Goal: Obtain resource: Download file/media

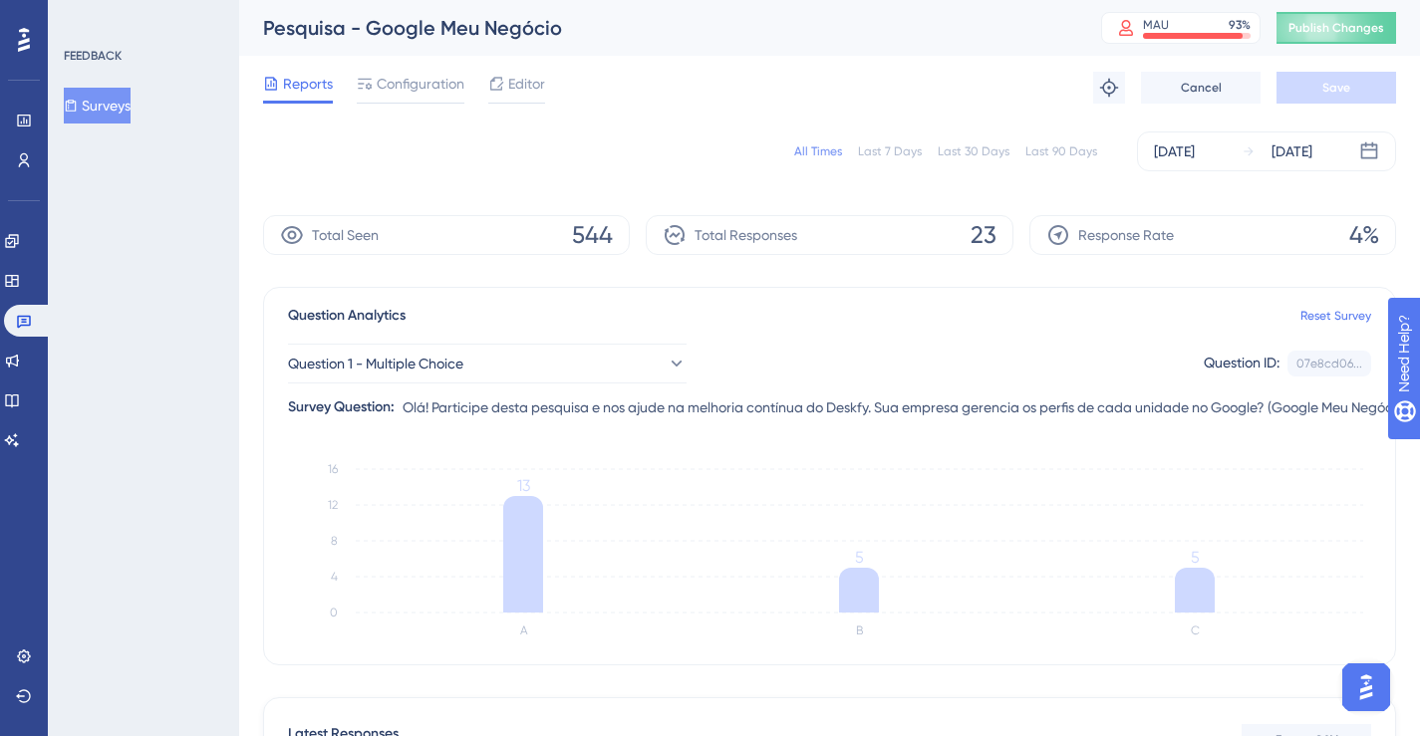
click at [827, 151] on div "All Times" at bounding box center [818, 152] width 48 height 16
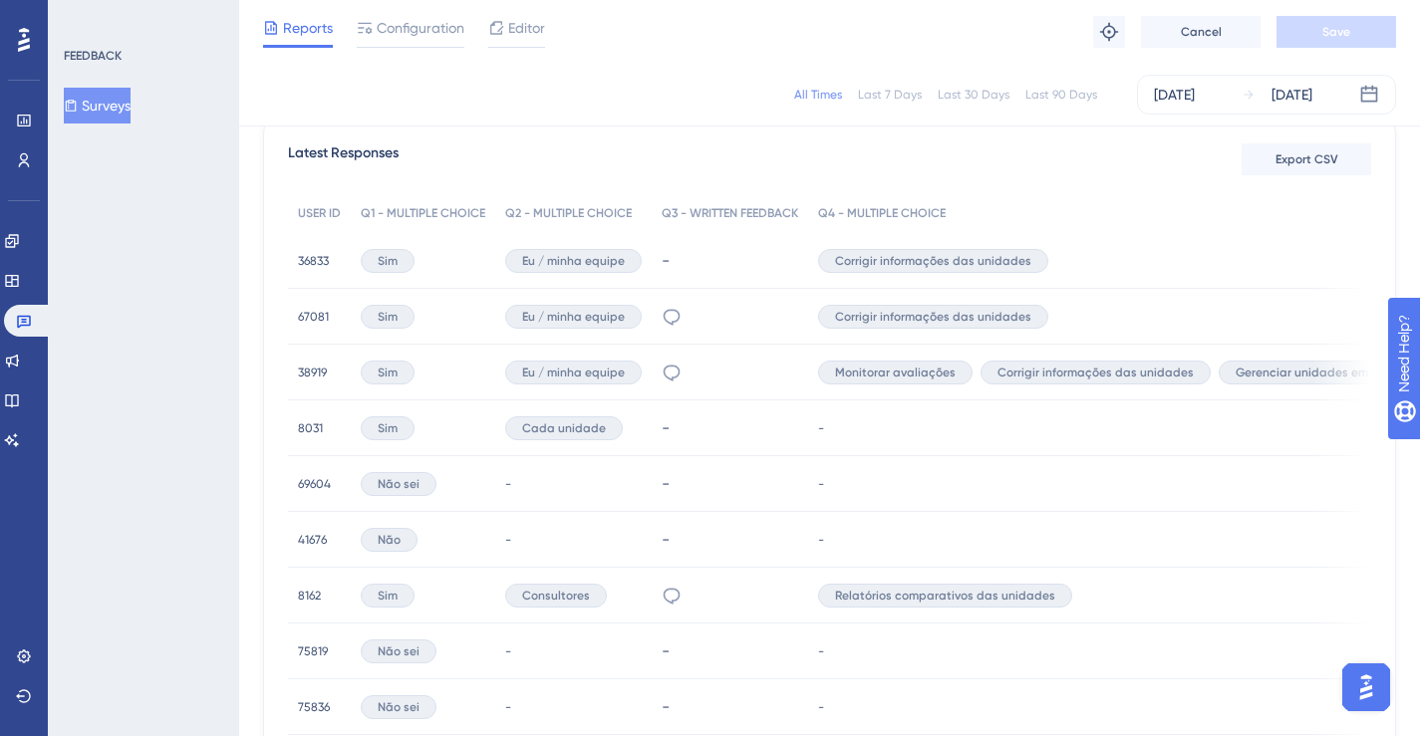
scroll to position [367, 0]
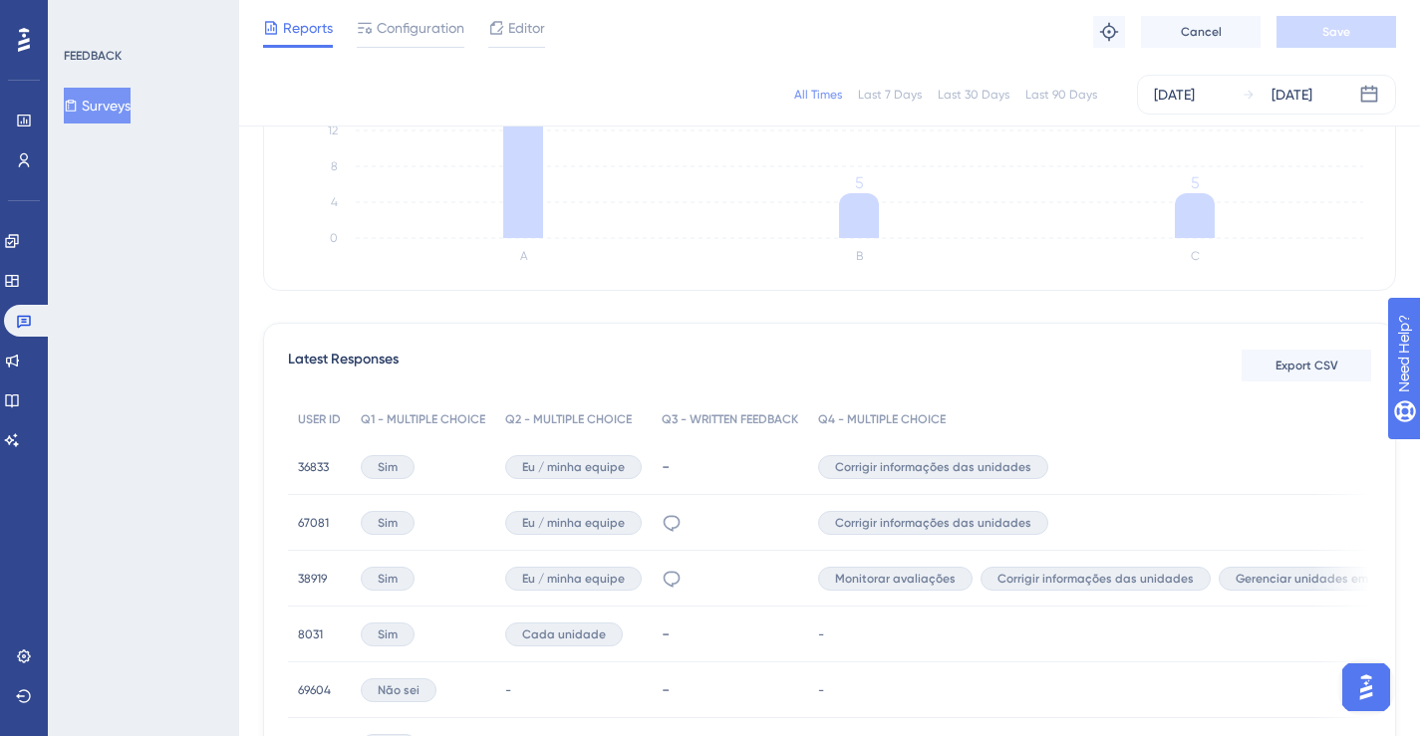
click at [892, 471] on span "Corrigir informações das unidades" at bounding box center [933, 467] width 196 height 16
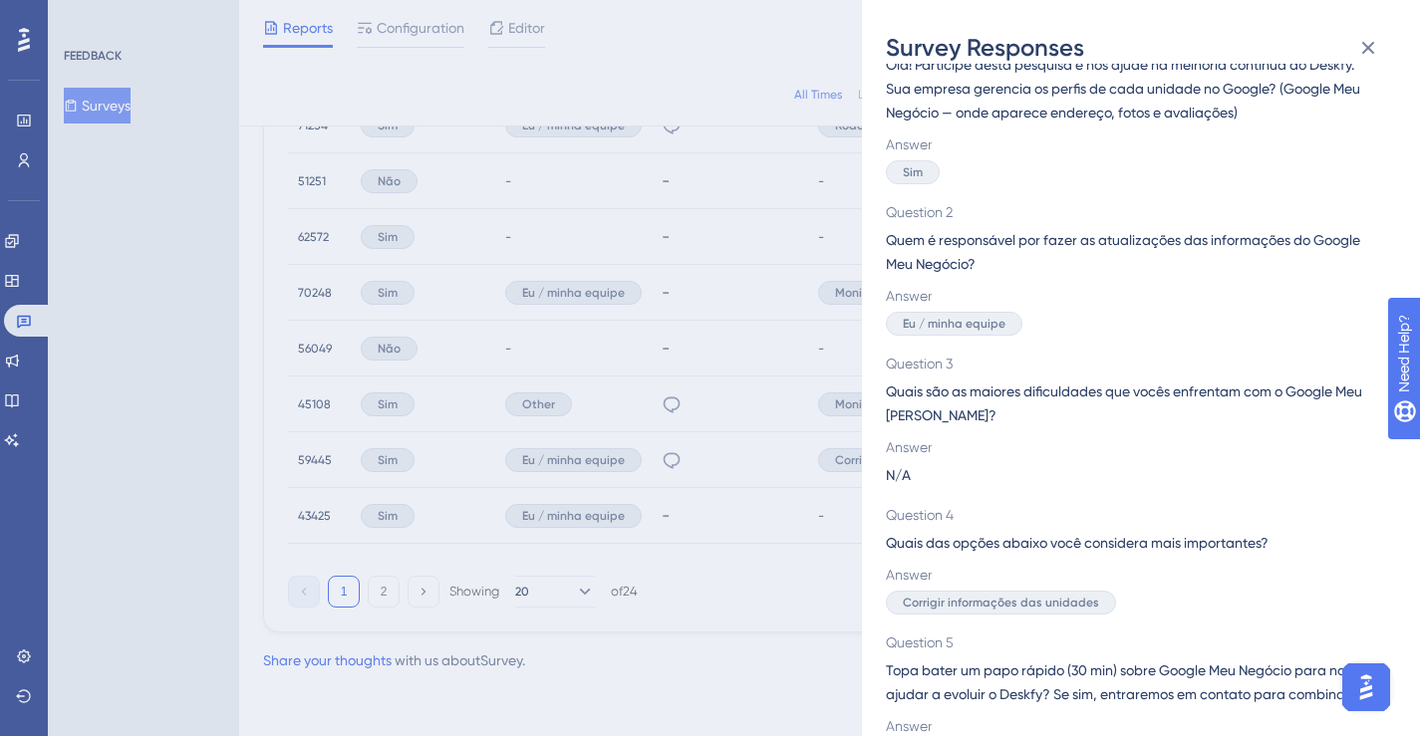
scroll to position [149, 0]
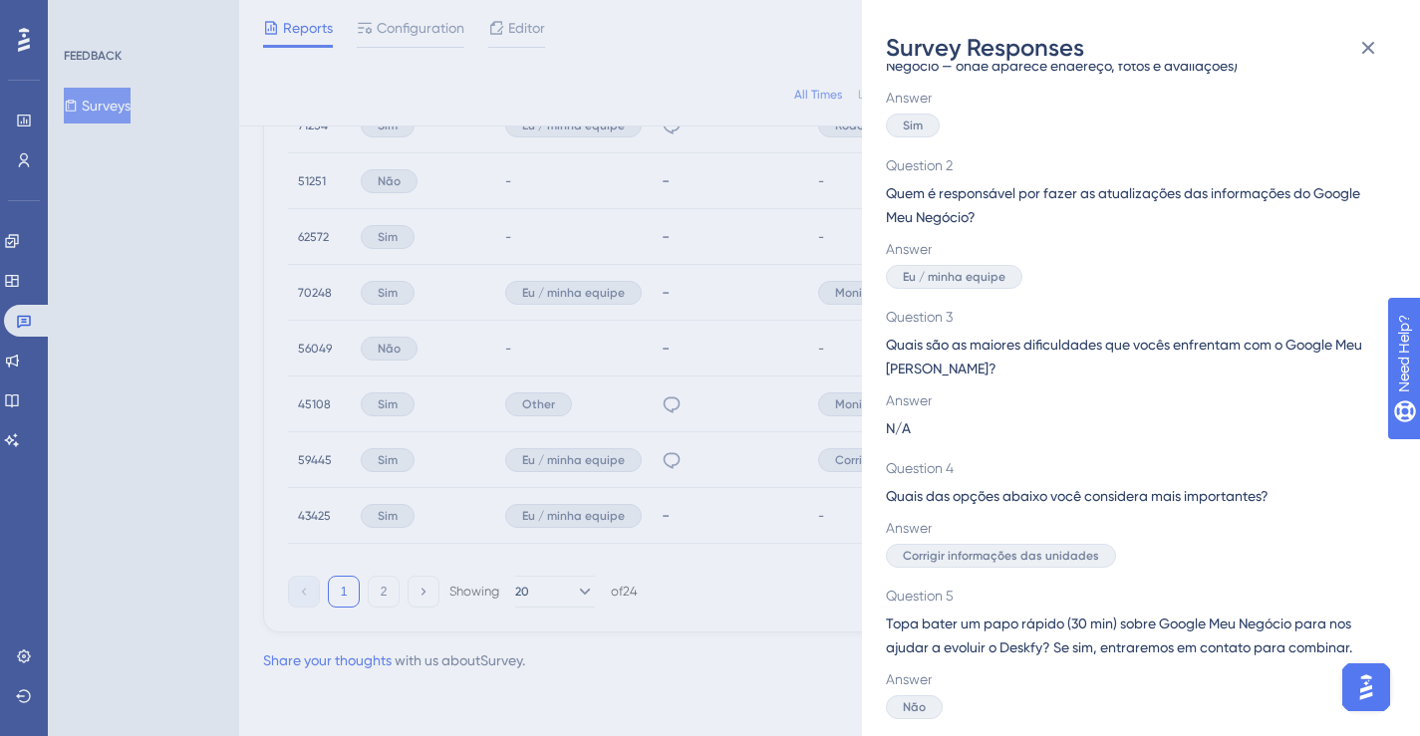
click at [749, 575] on div "Survey Responses 36833 Question 1 Olá! Participe desta pesquisa e nos ajude na …" at bounding box center [710, 368] width 1420 height 736
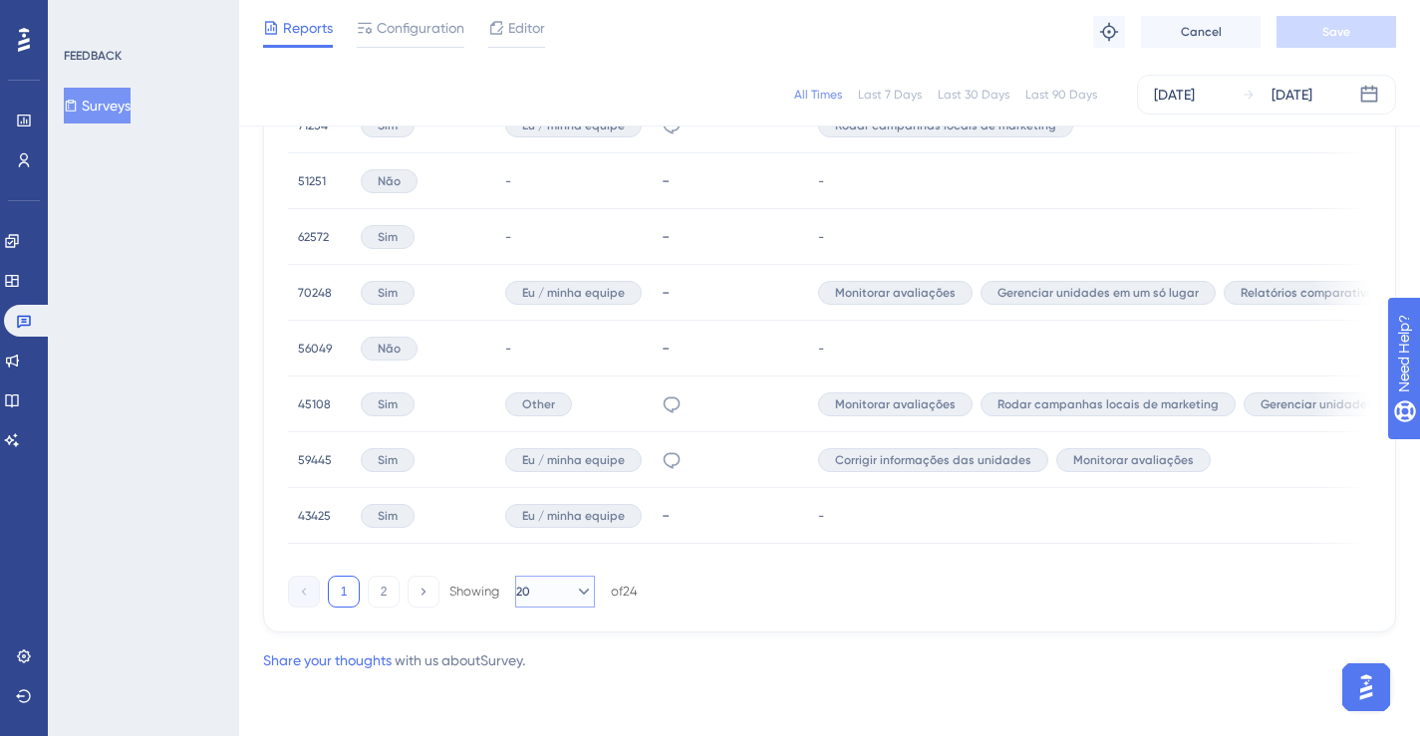
click at [574, 592] on icon at bounding box center [584, 592] width 20 height 20
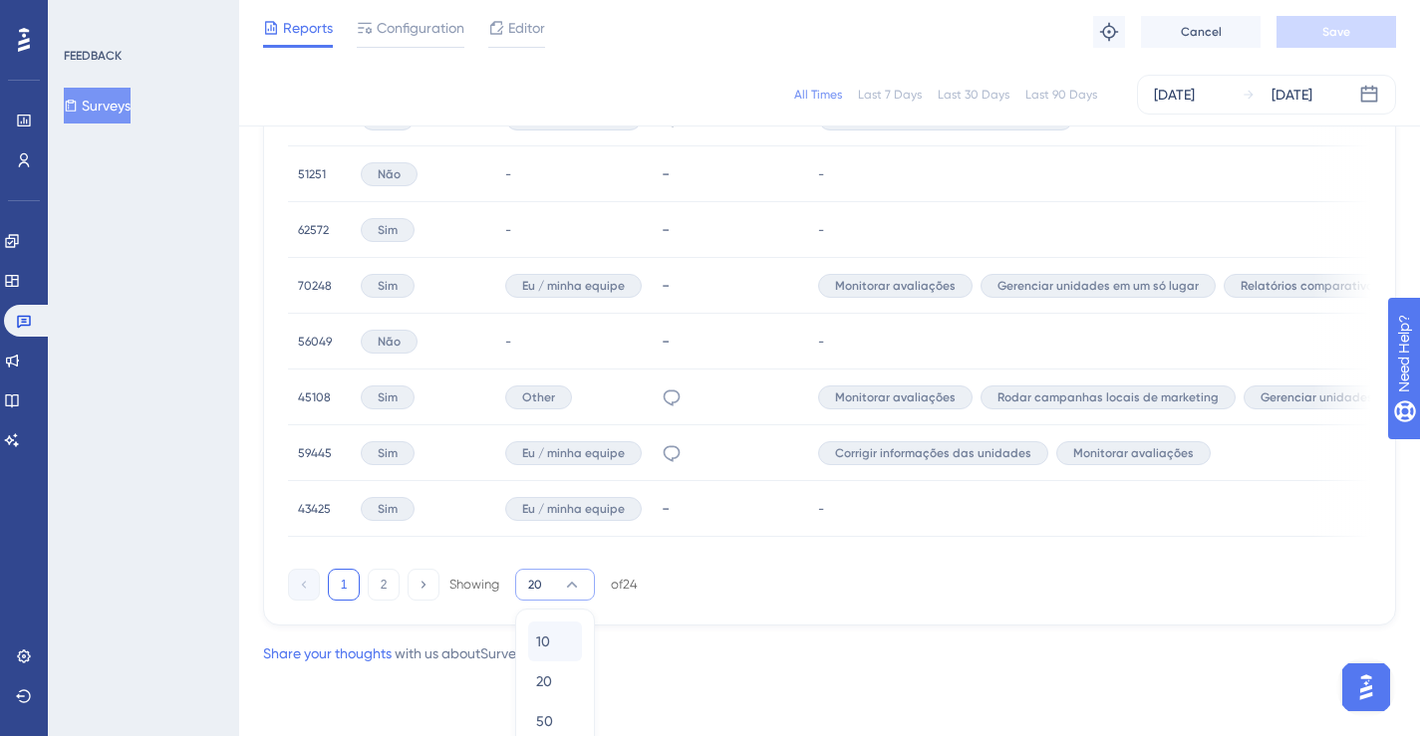
scroll to position [1410, 0]
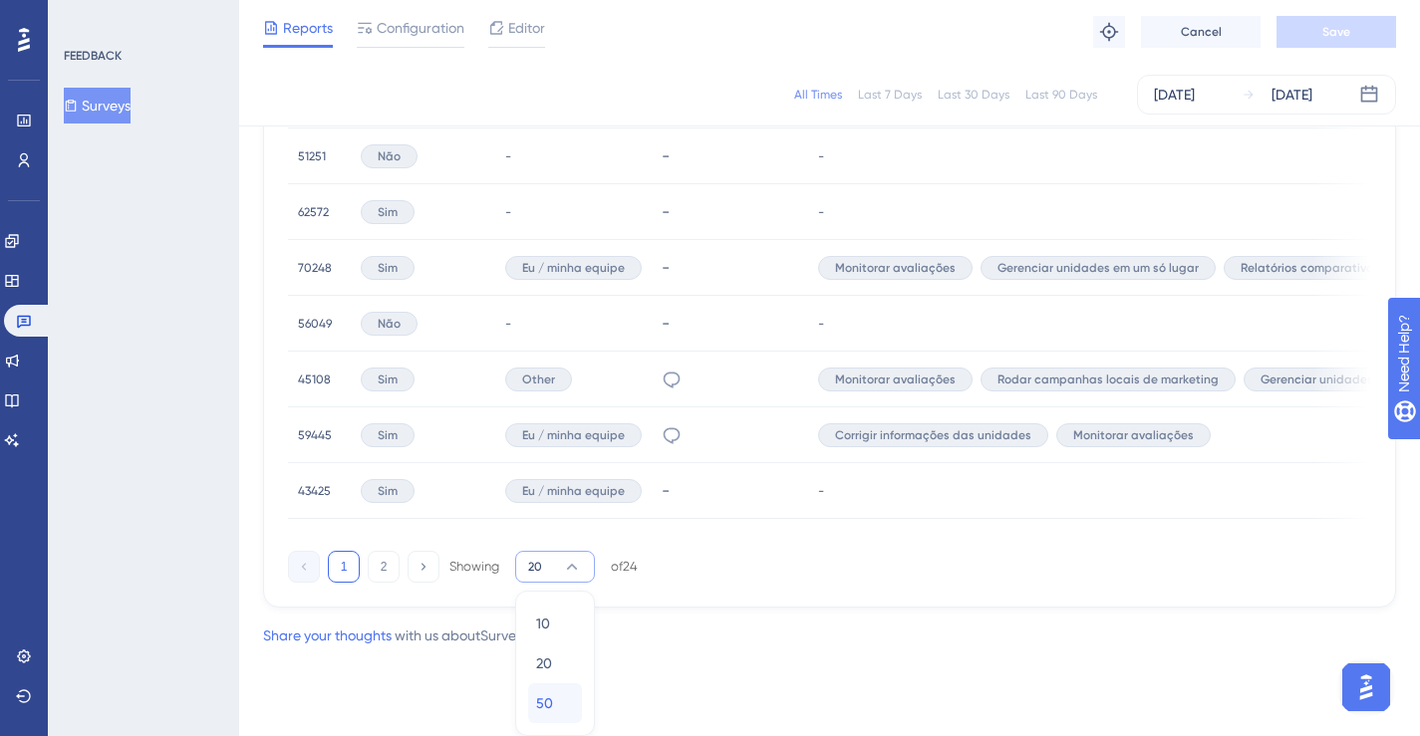
click at [564, 708] on div "50 50" at bounding box center [555, 704] width 38 height 40
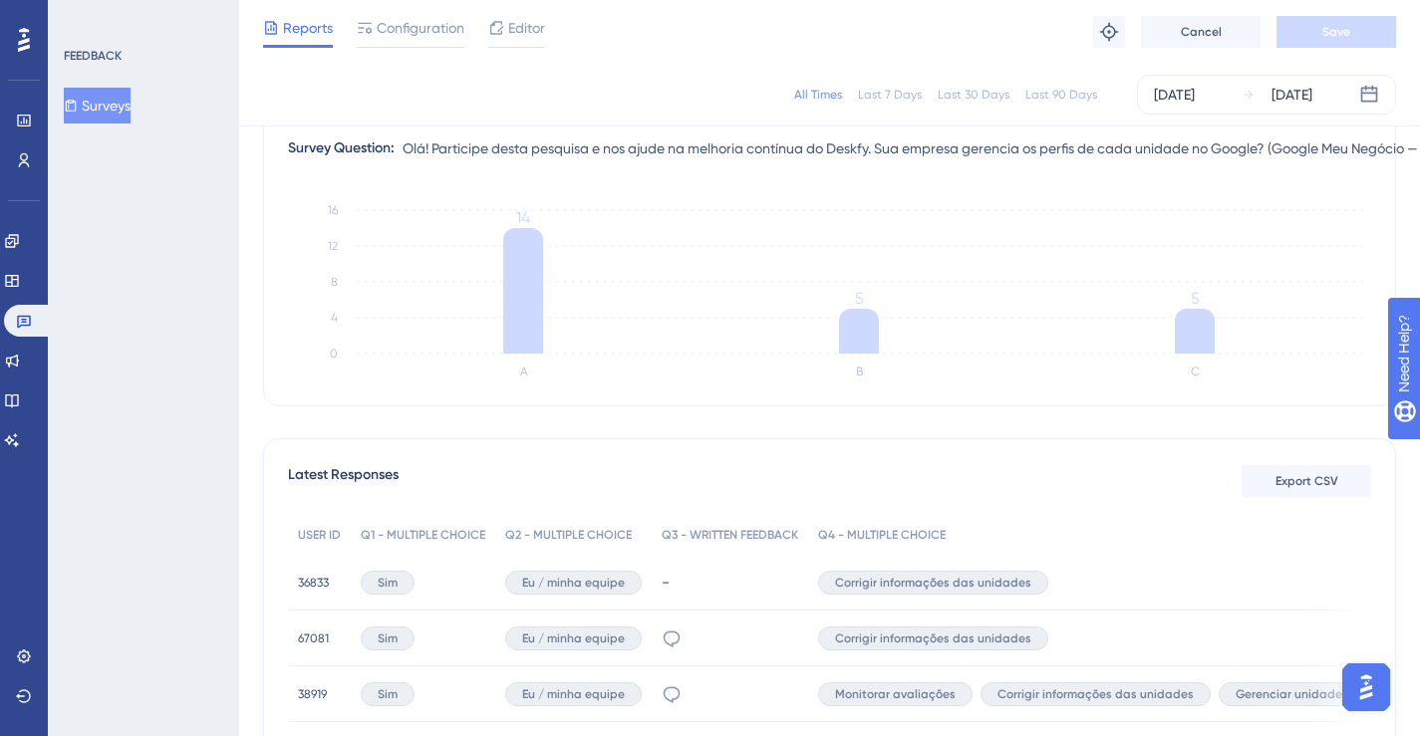
scroll to position [0, 0]
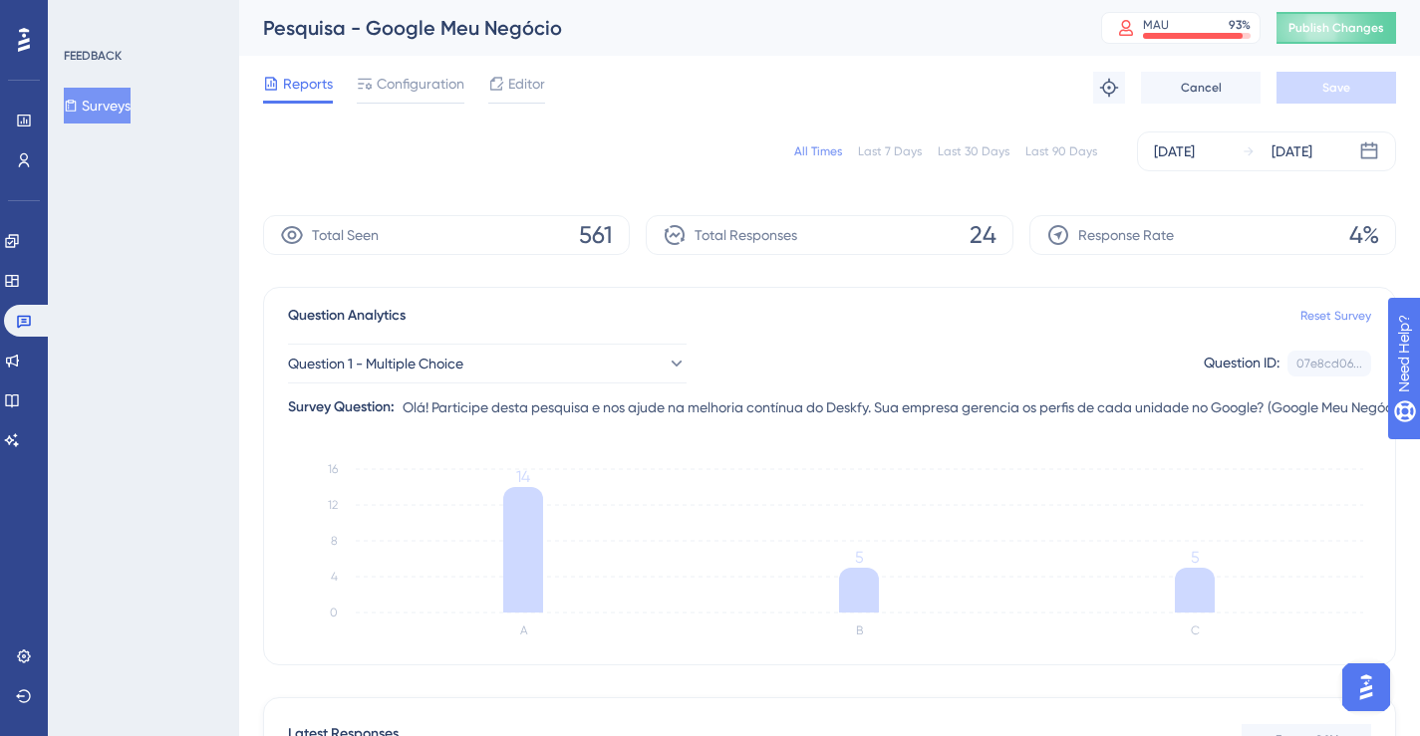
click at [1337, 317] on link "Reset Survey" at bounding box center [1336, 316] width 71 height 16
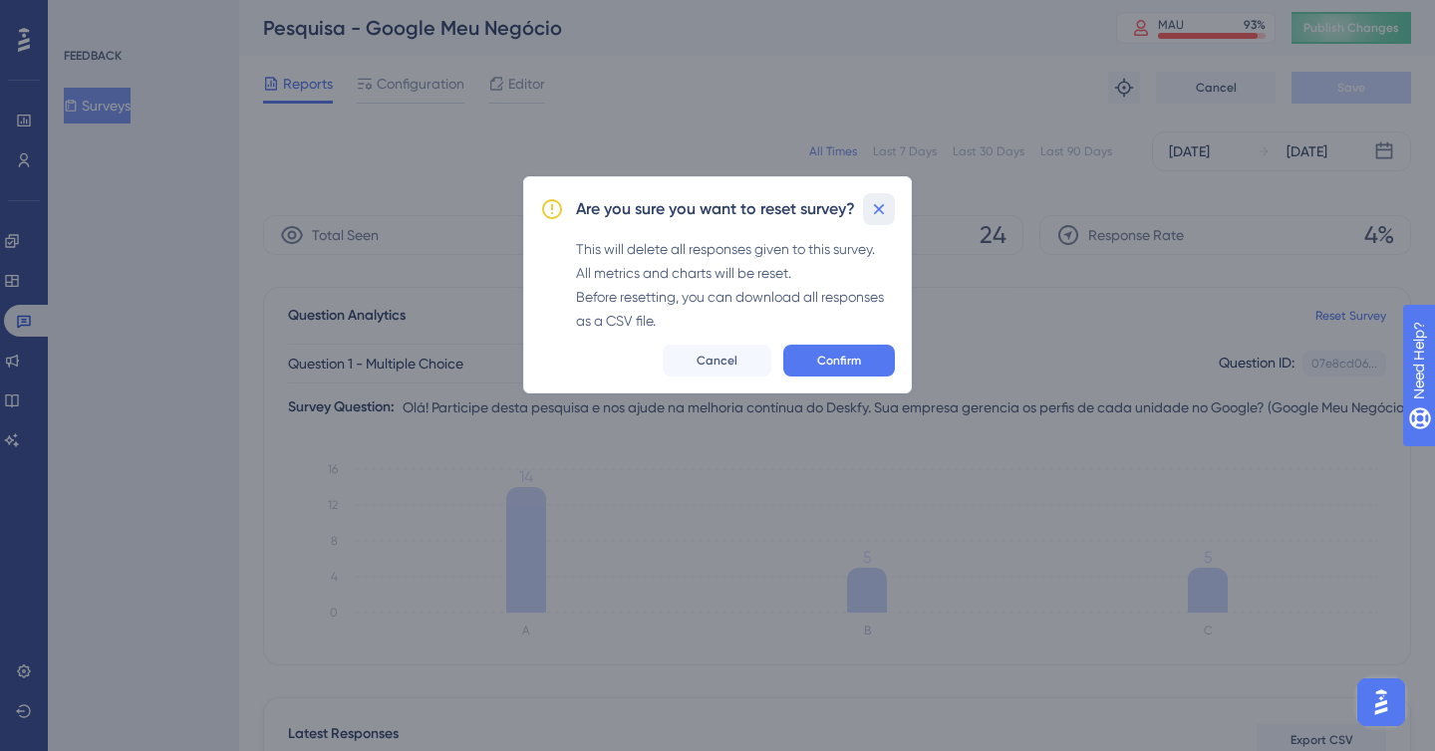
click at [885, 203] on icon at bounding box center [879, 209] width 20 height 20
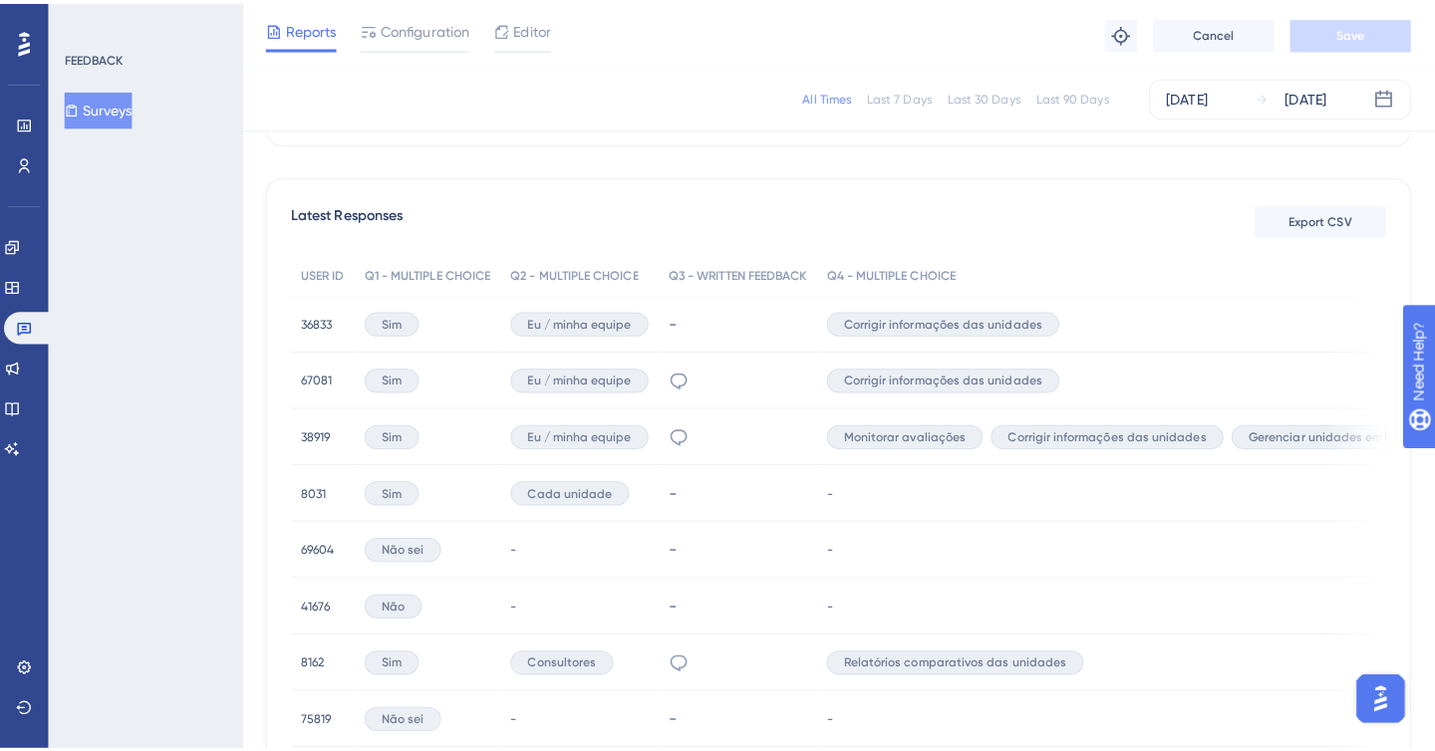
scroll to position [314, 0]
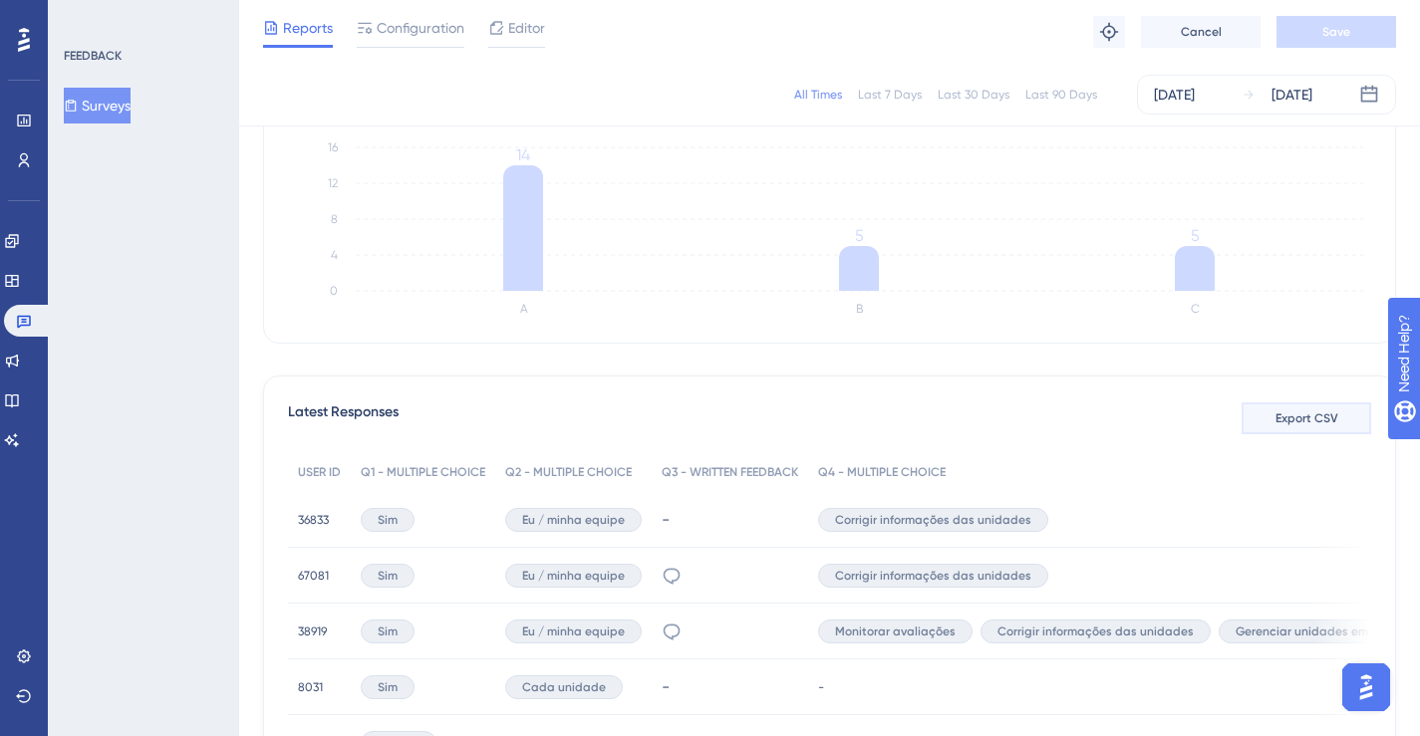
click at [1329, 417] on span "Export CSV" at bounding box center [1307, 419] width 63 height 16
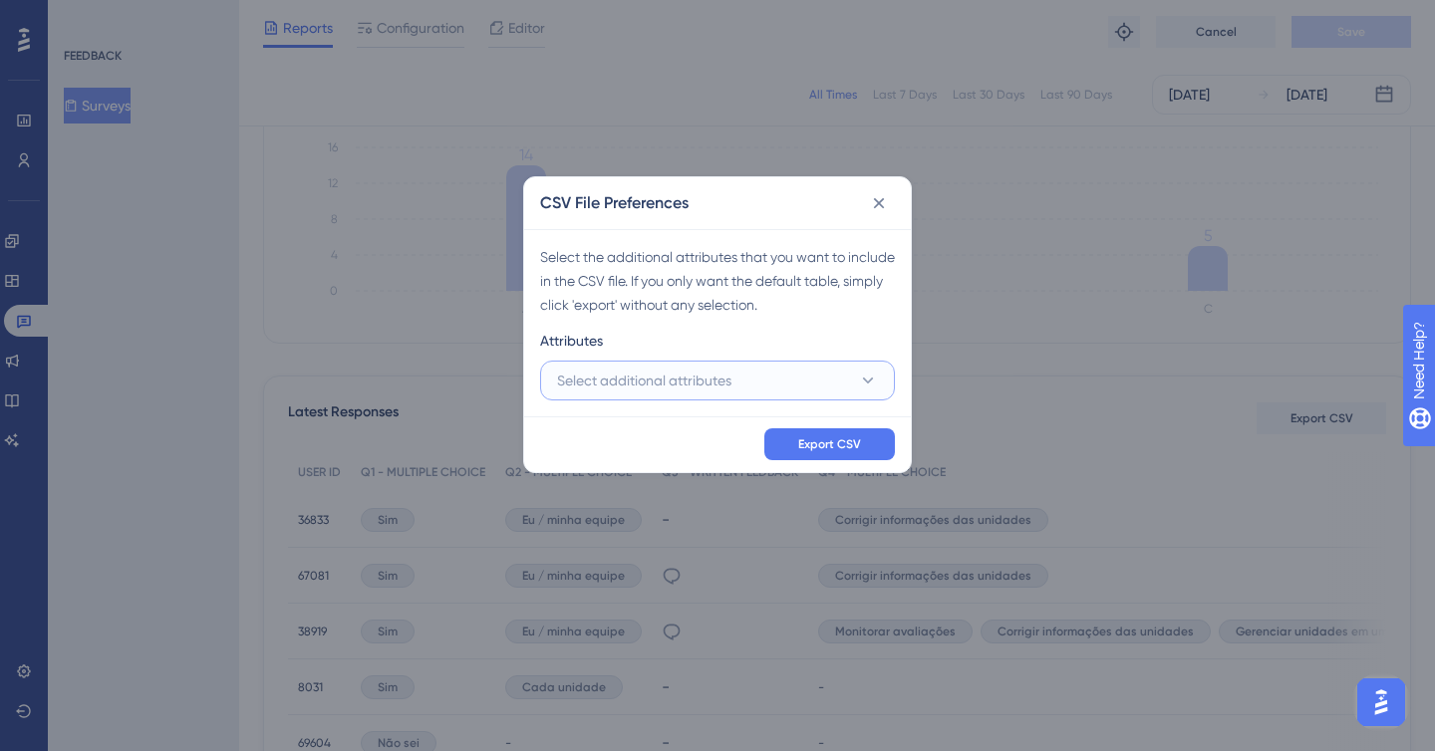
click at [807, 381] on button "Select additional attributes" at bounding box center [717, 381] width 355 height 40
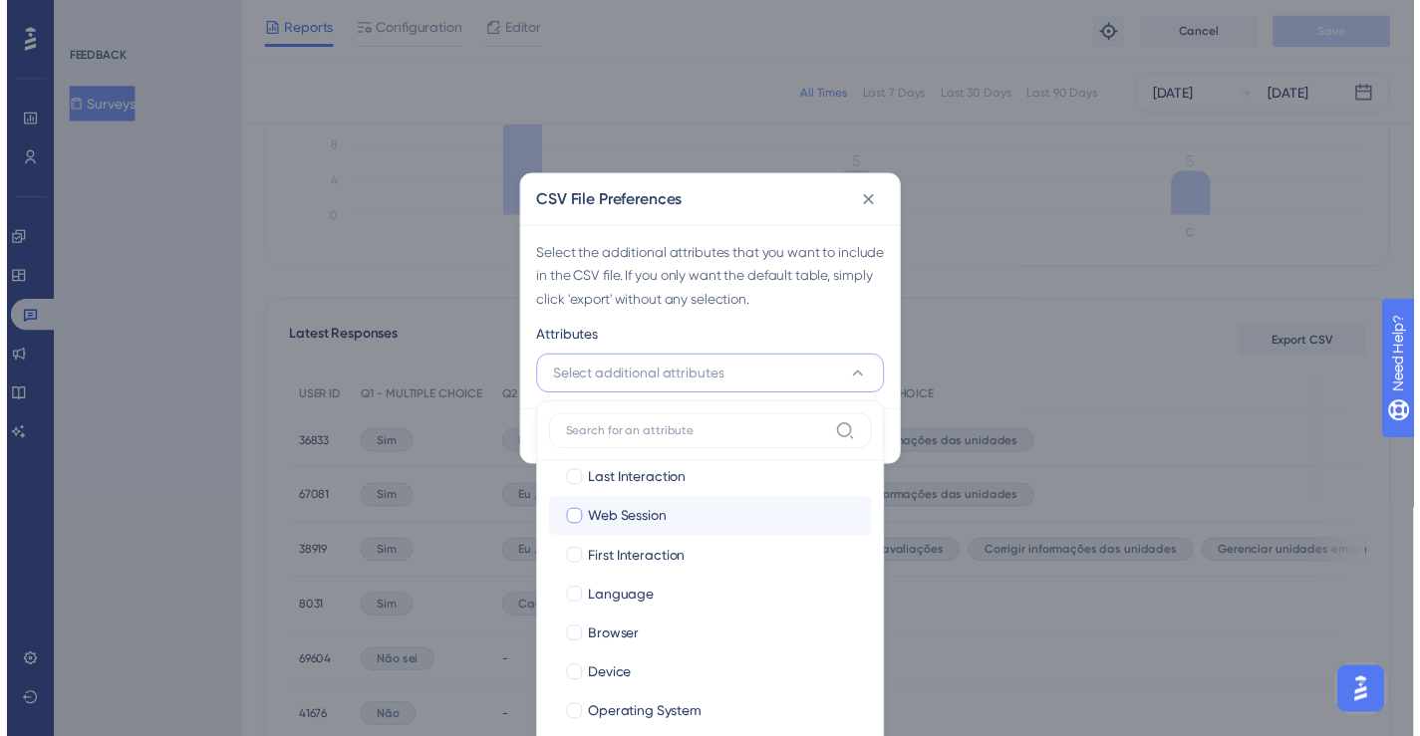
scroll to position [246, 0]
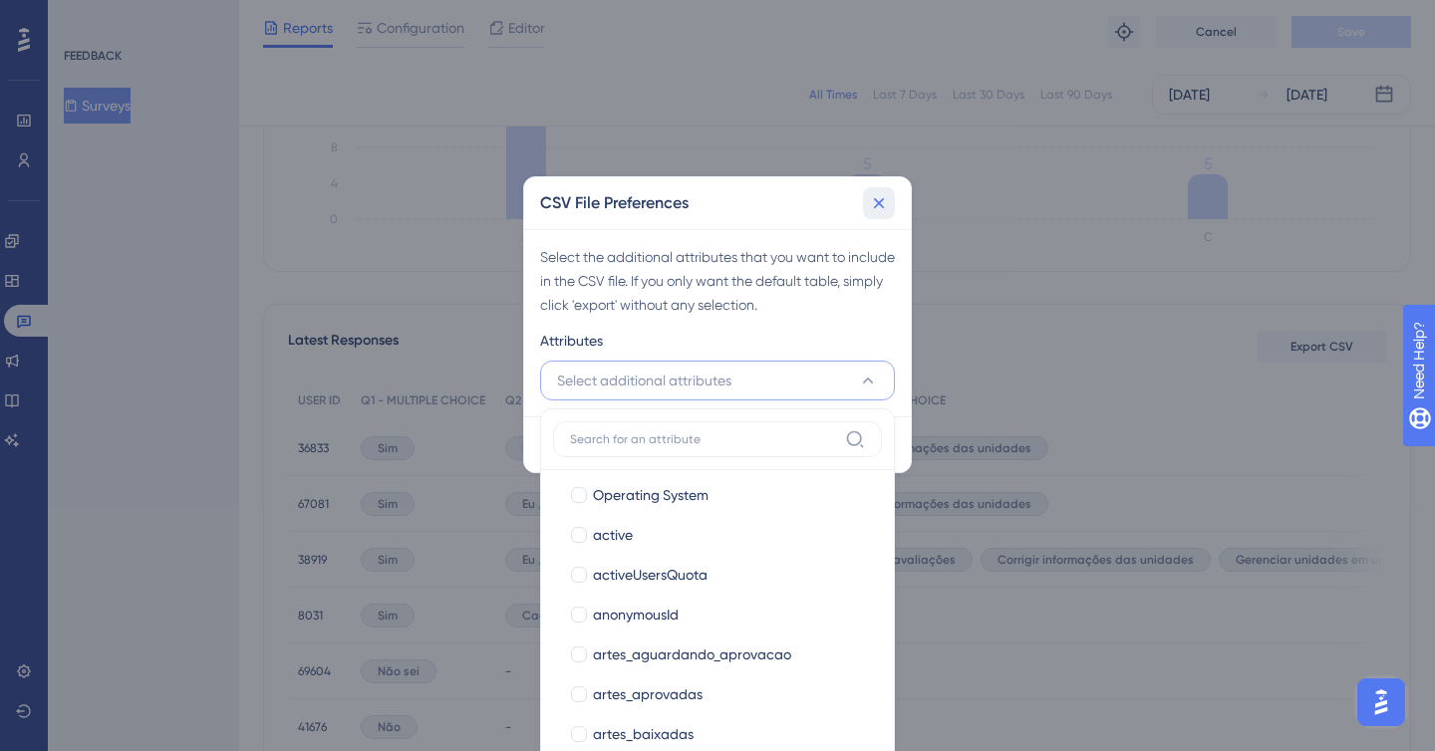
click at [873, 199] on icon at bounding box center [879, 203] width 20 height 20
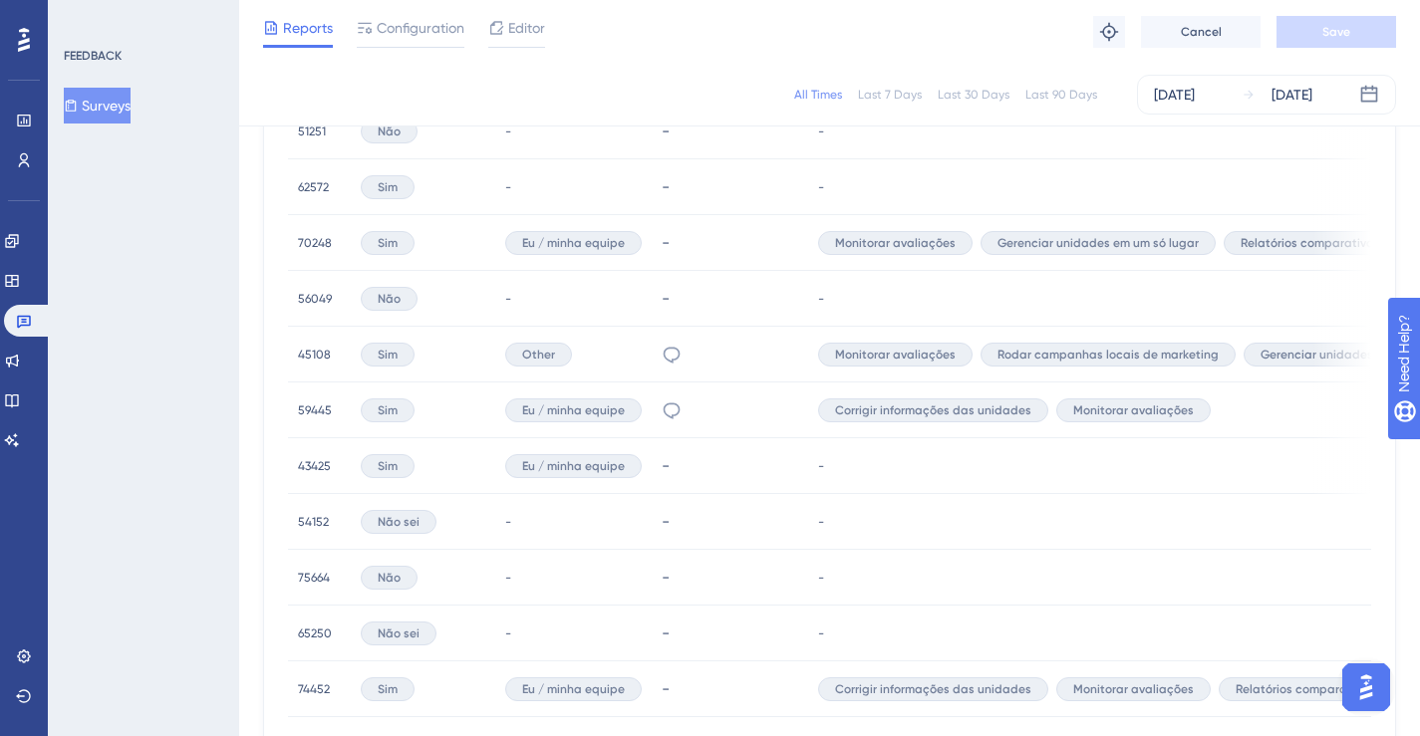
scroll to position [1569, 0]
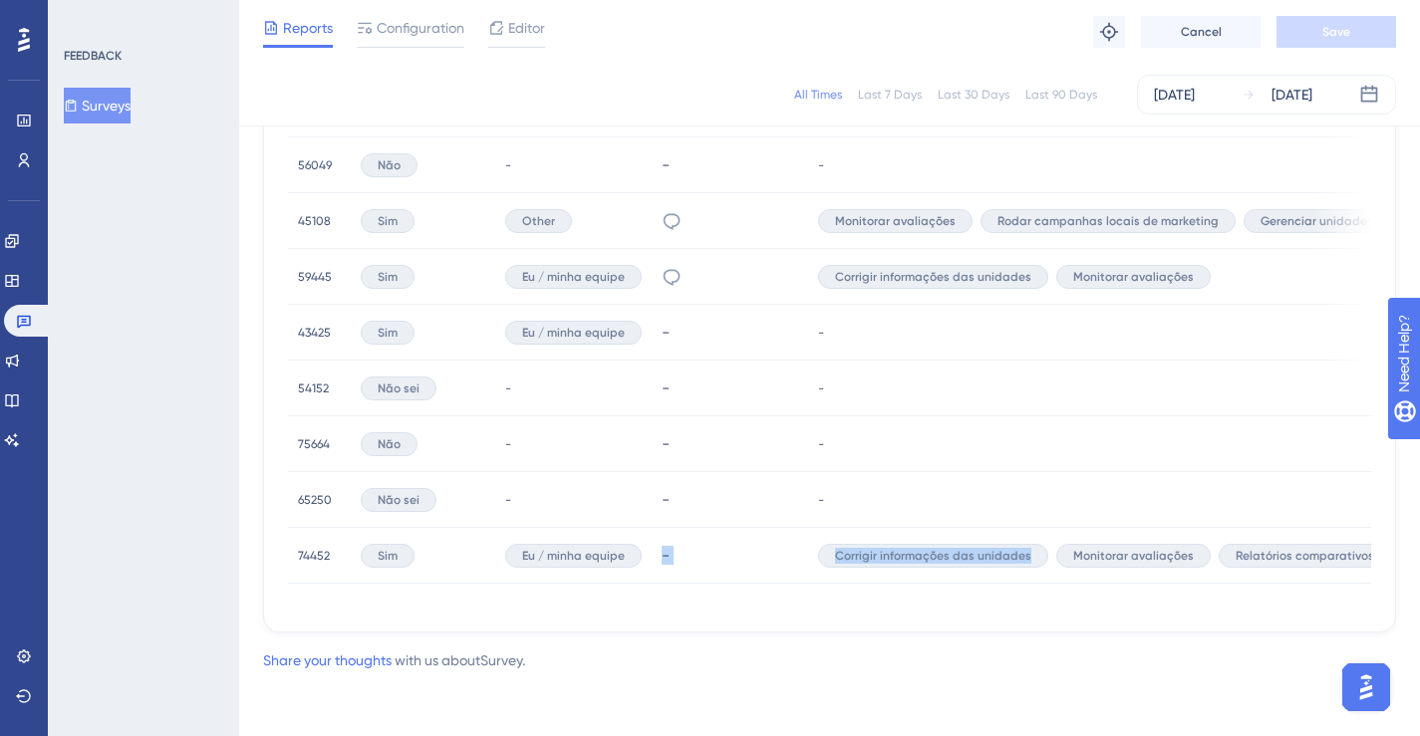
drag, startPoint x: 603, startPoint y: 600, endPoint x: 936, endPoint y: 598, distance: 332.9
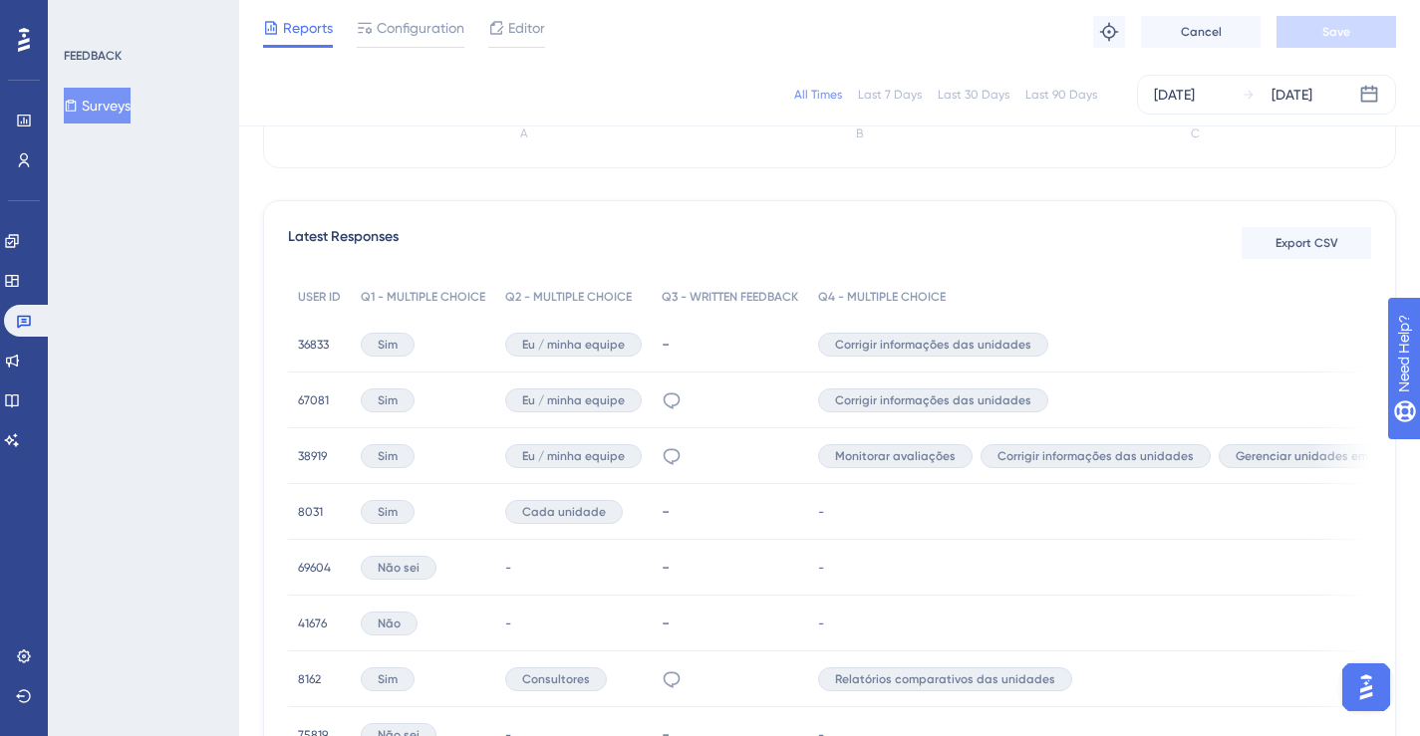
scroll to position [615, 0]
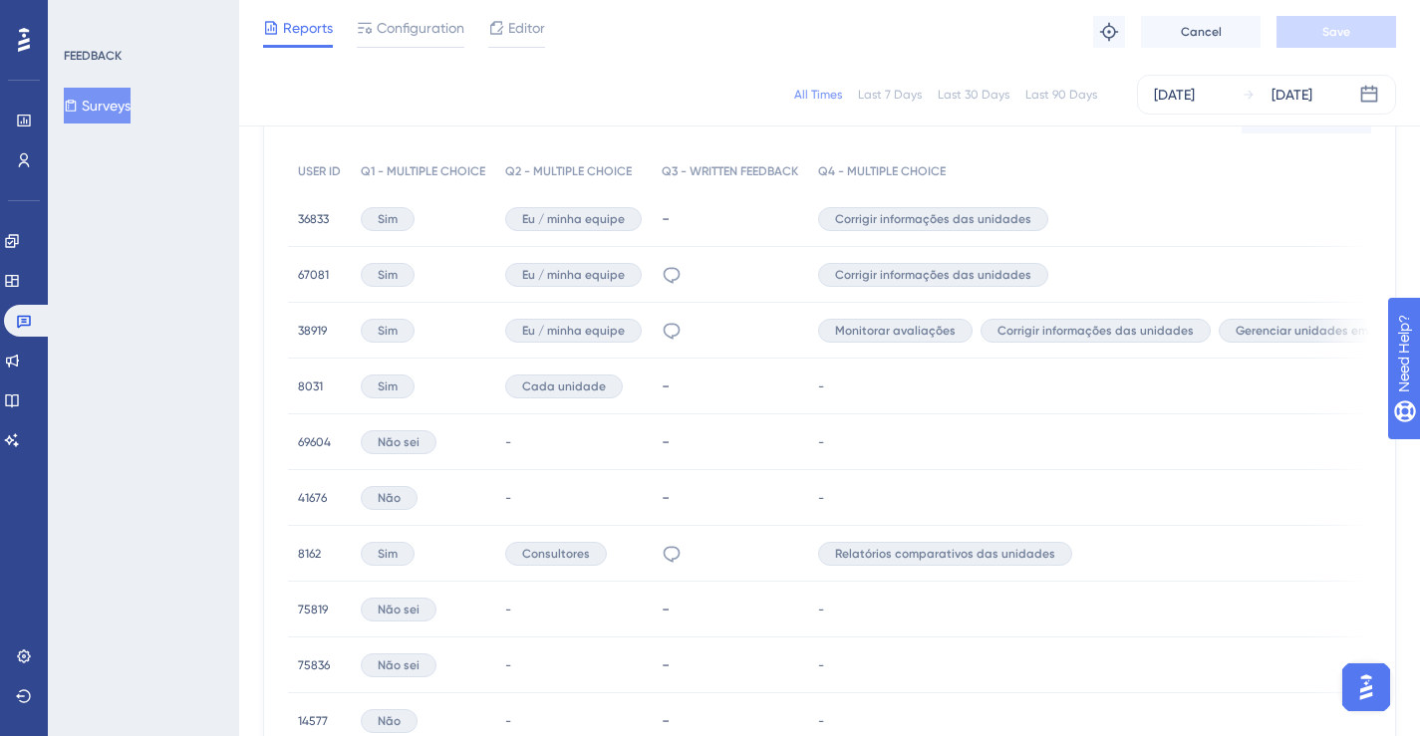
click at [321, 220] on span "36833" at bounding box center [313, 219] width 31 height 16
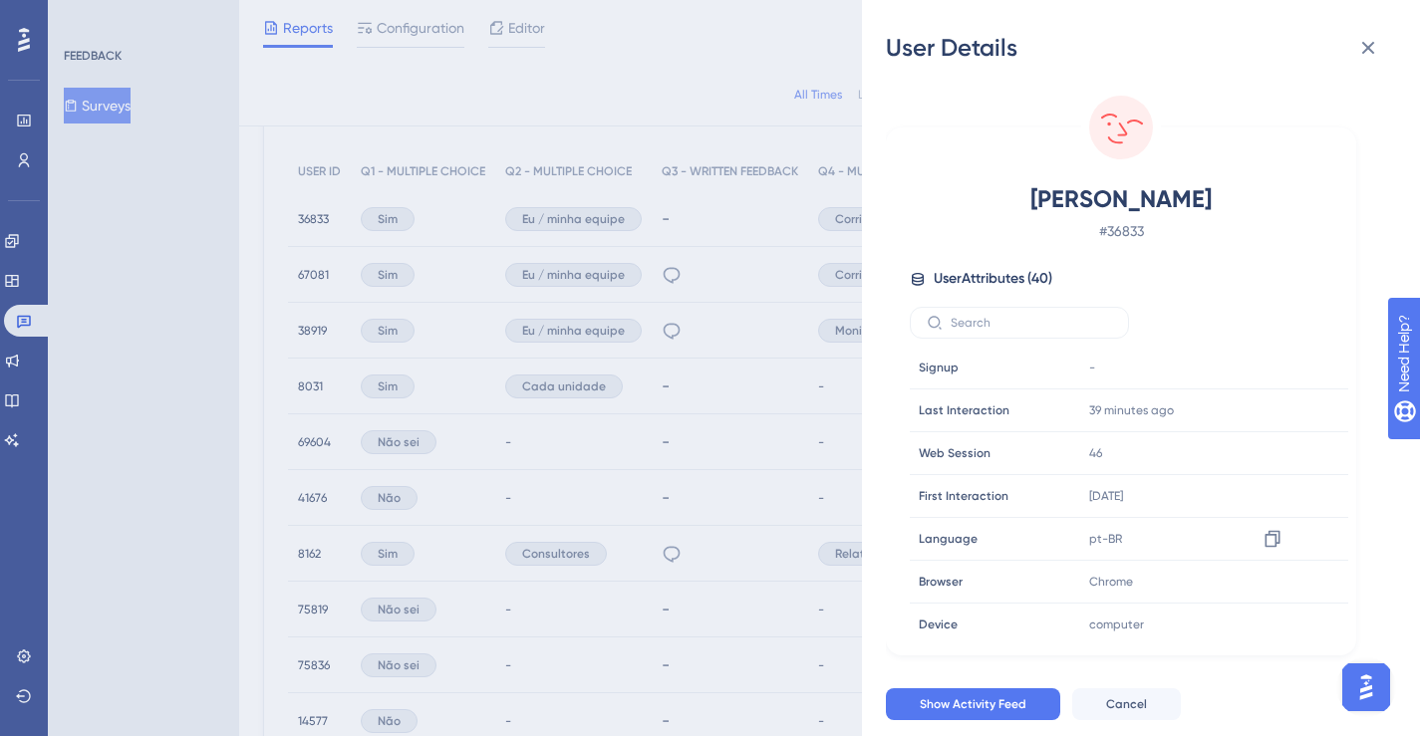
scroll to position [309, 0]
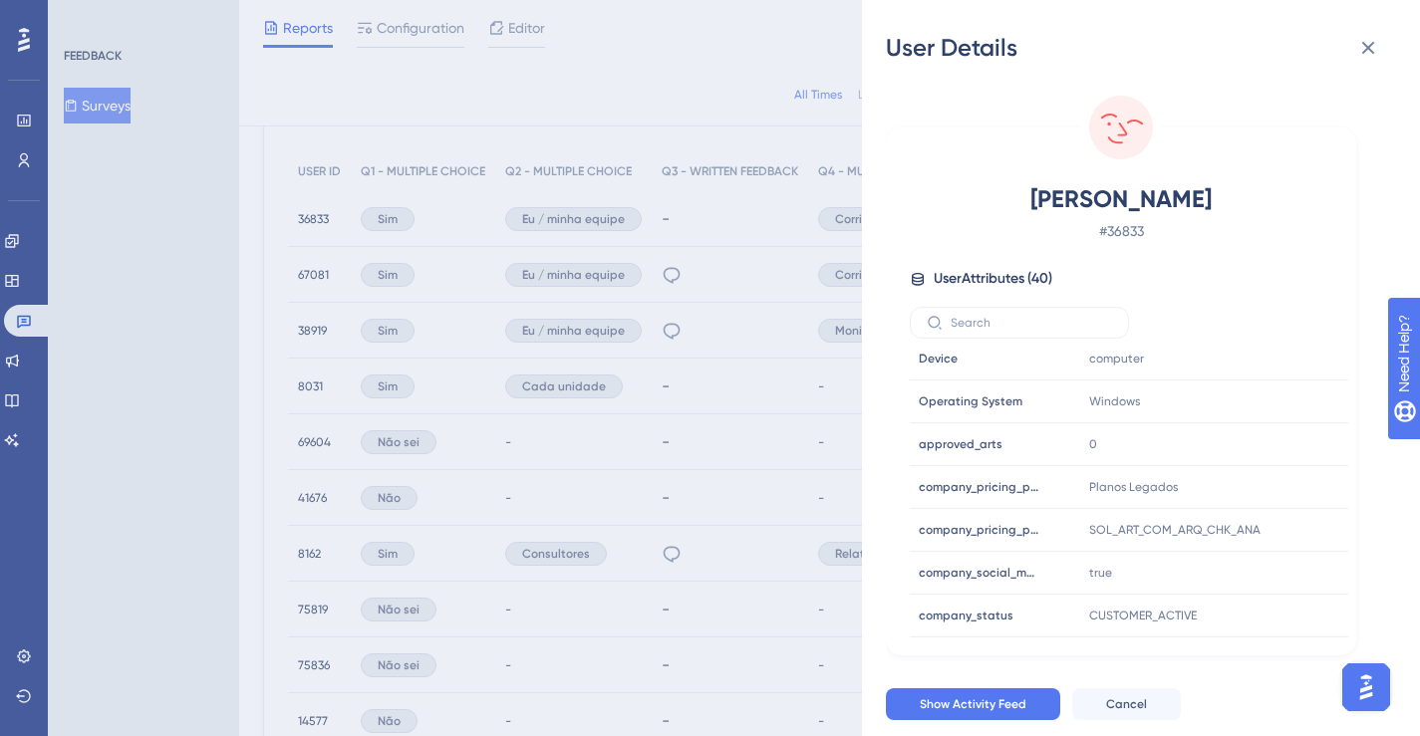
drag, startPoint x: 1029, startPoint y: 202, endPoint x: 1228, endPoint y: 199, distance: 198.3
click at [1228, 199] on span "[PERSON_NAME]" at bounding box center [1121, 199] width 351 height 32
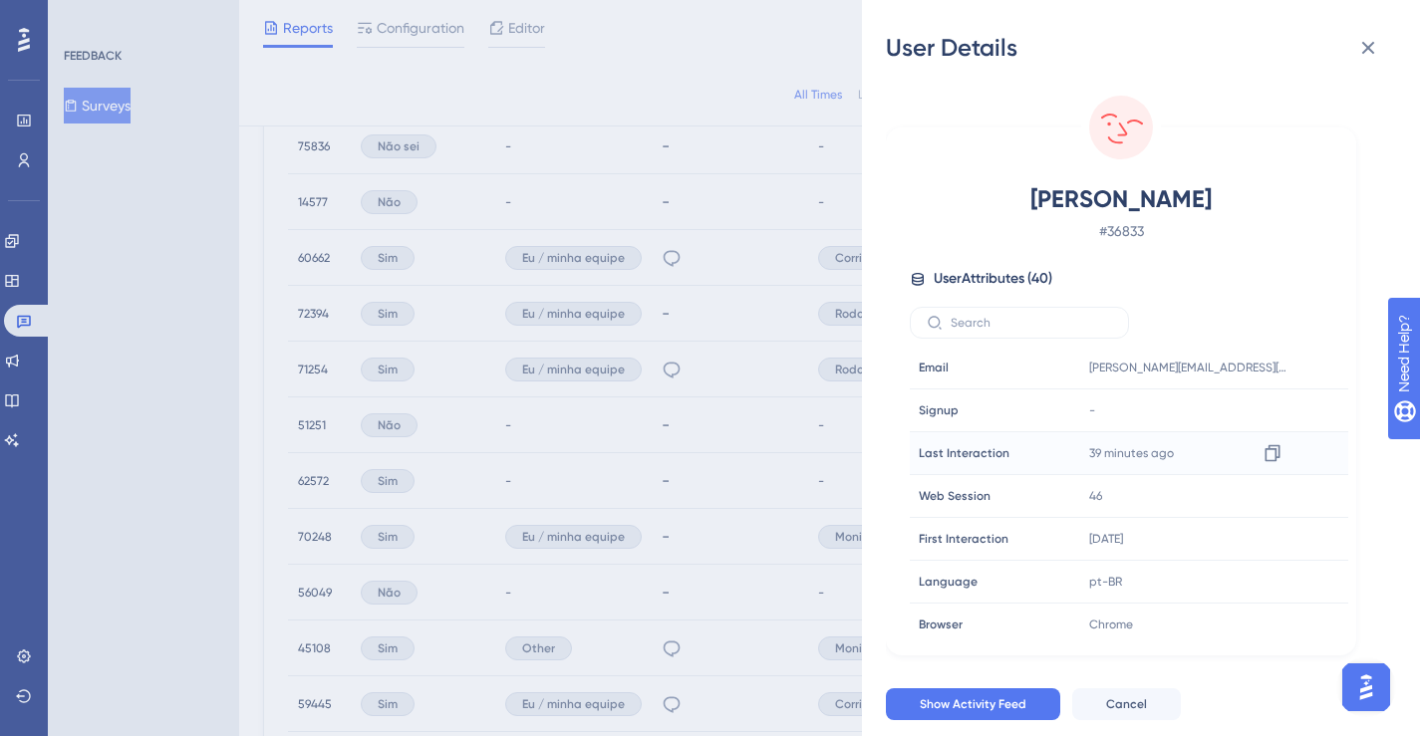
scroll to position [1118, 0]
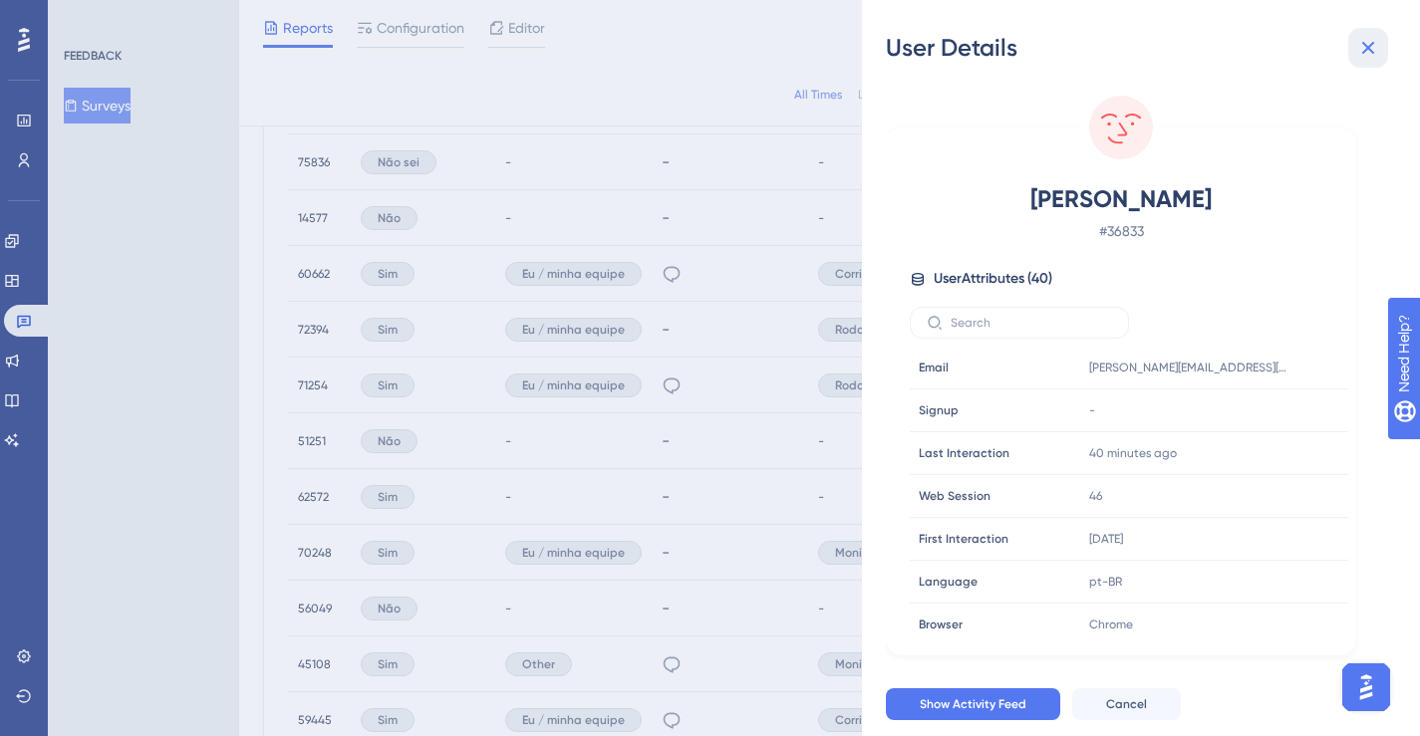
click at [1363, 53] on icon at bounding box center [1368, 48] width 13 height 13
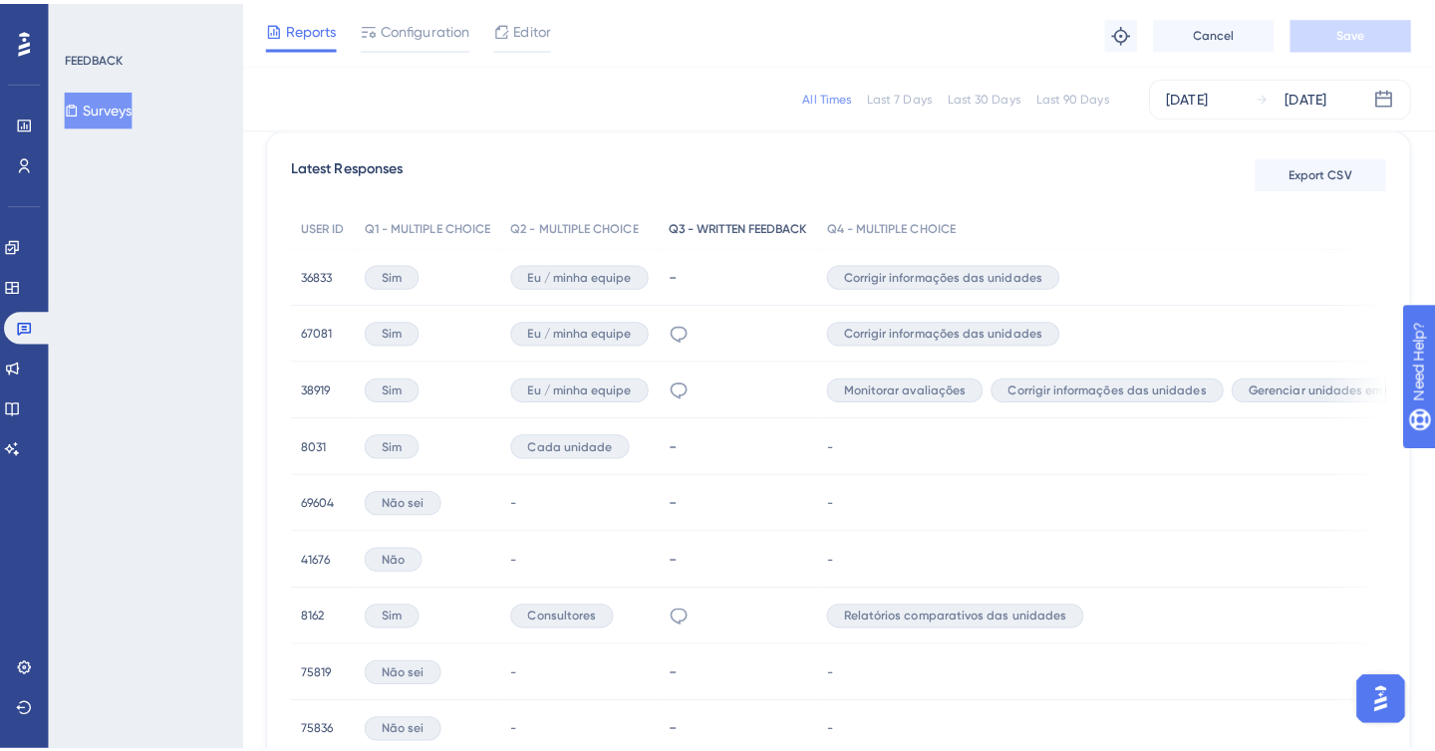
scroll to position [557, 0]
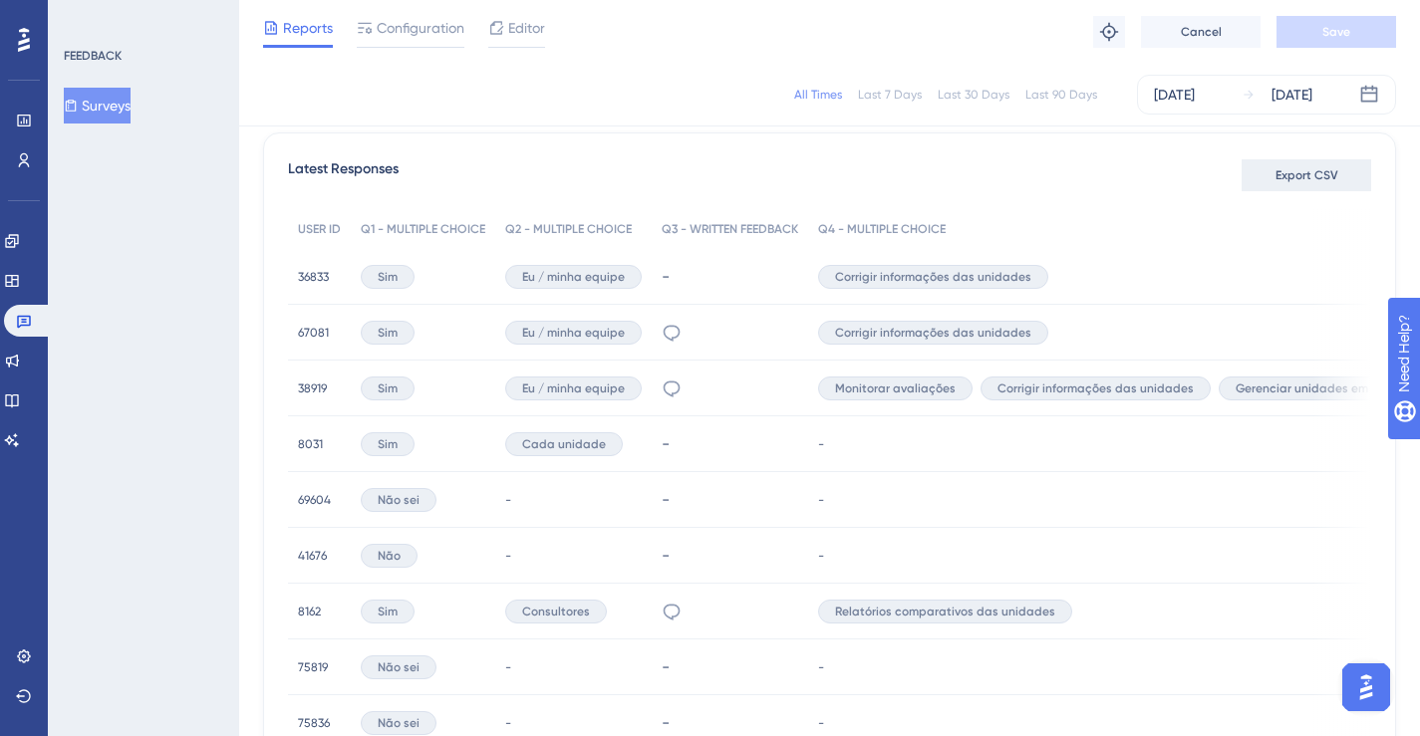
click at [1317, 182] on span "Export CSV" at bounding box center [1307, 175] width 63 height 16
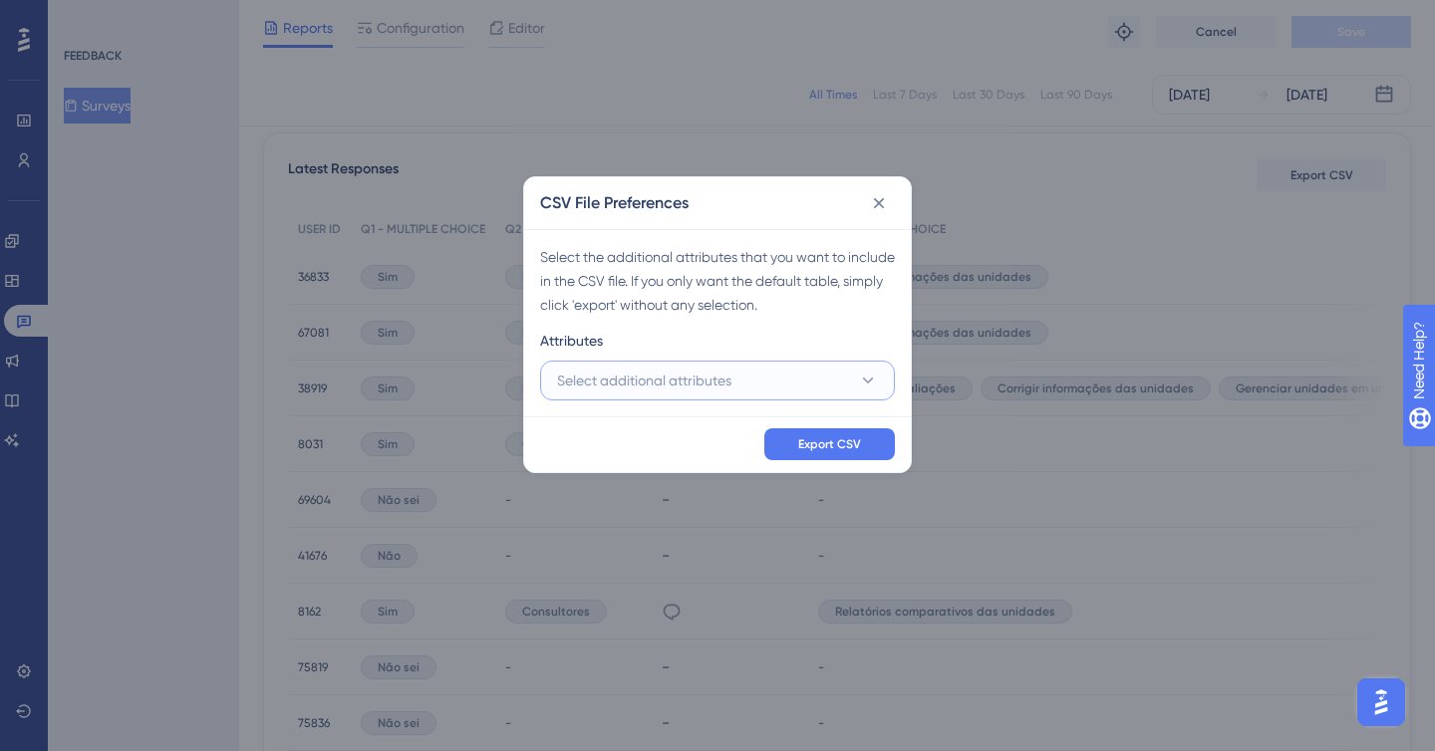
click at [724, 374] on span "Select additional attributes" at bounding box center [644, 381] width 174 height 24
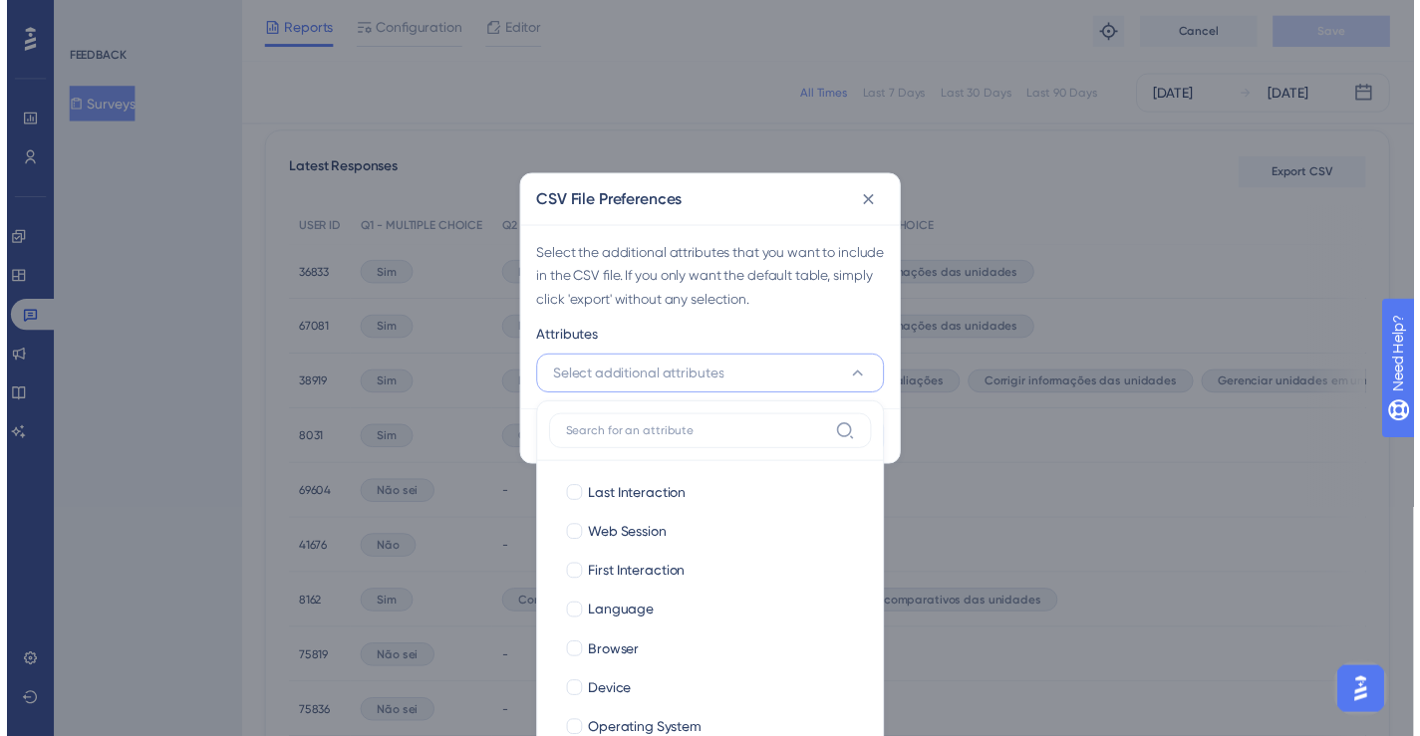
scroll to position [629, 0]
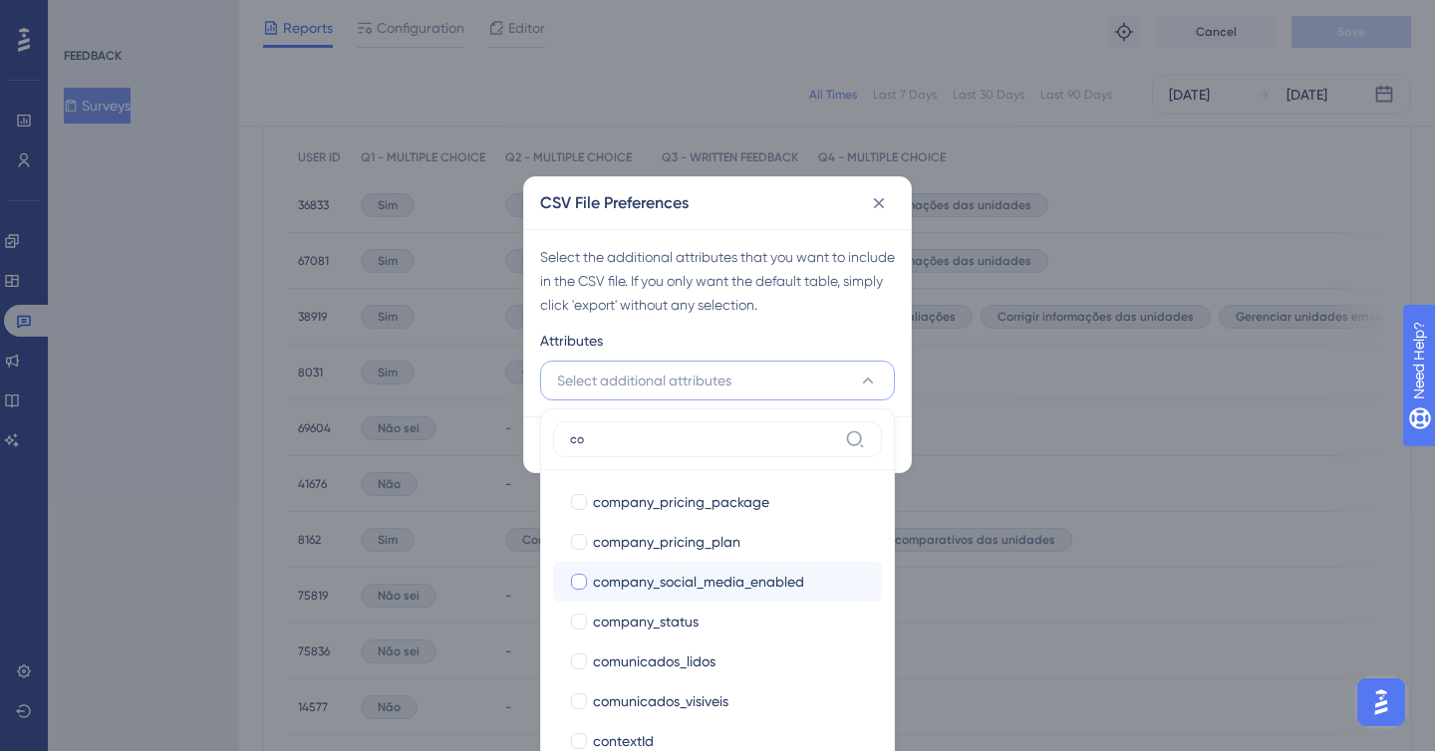
type input "c"
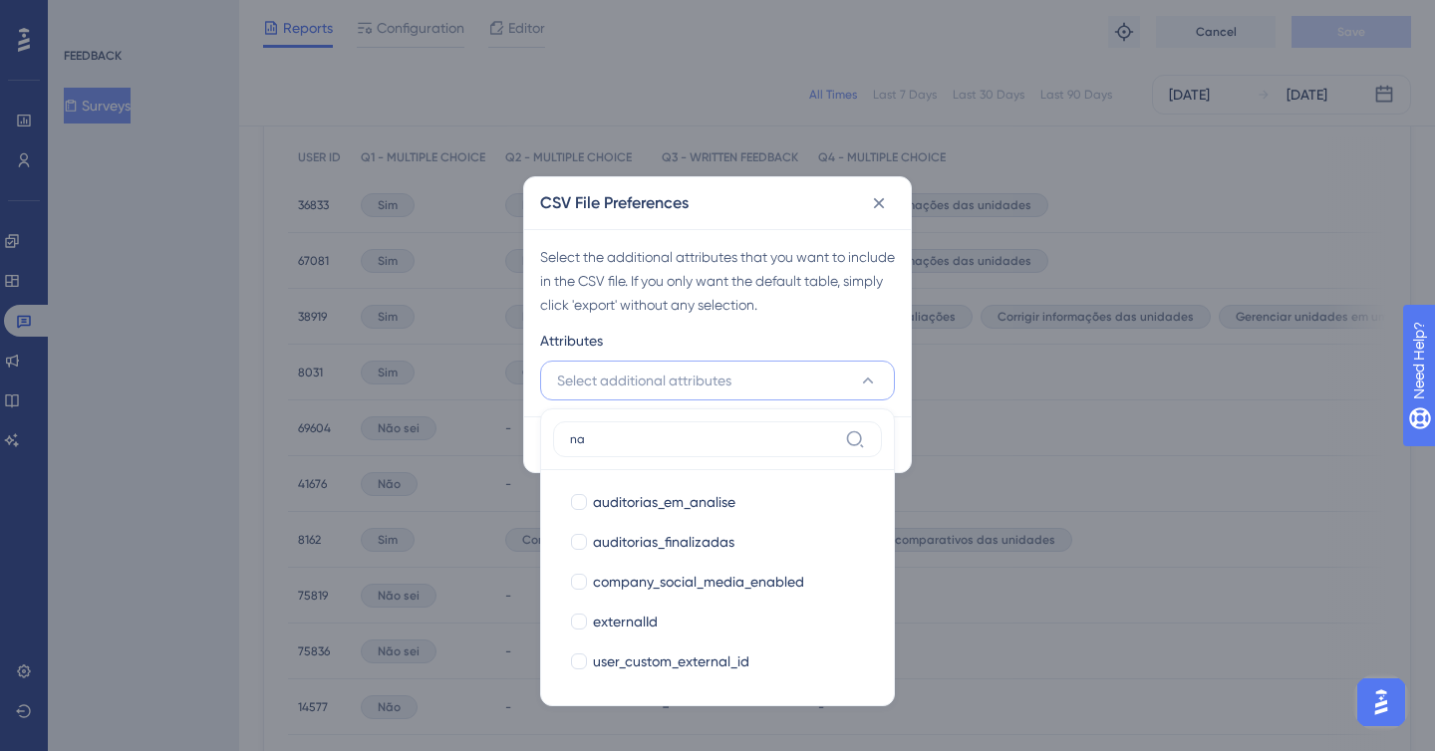
type input "n"
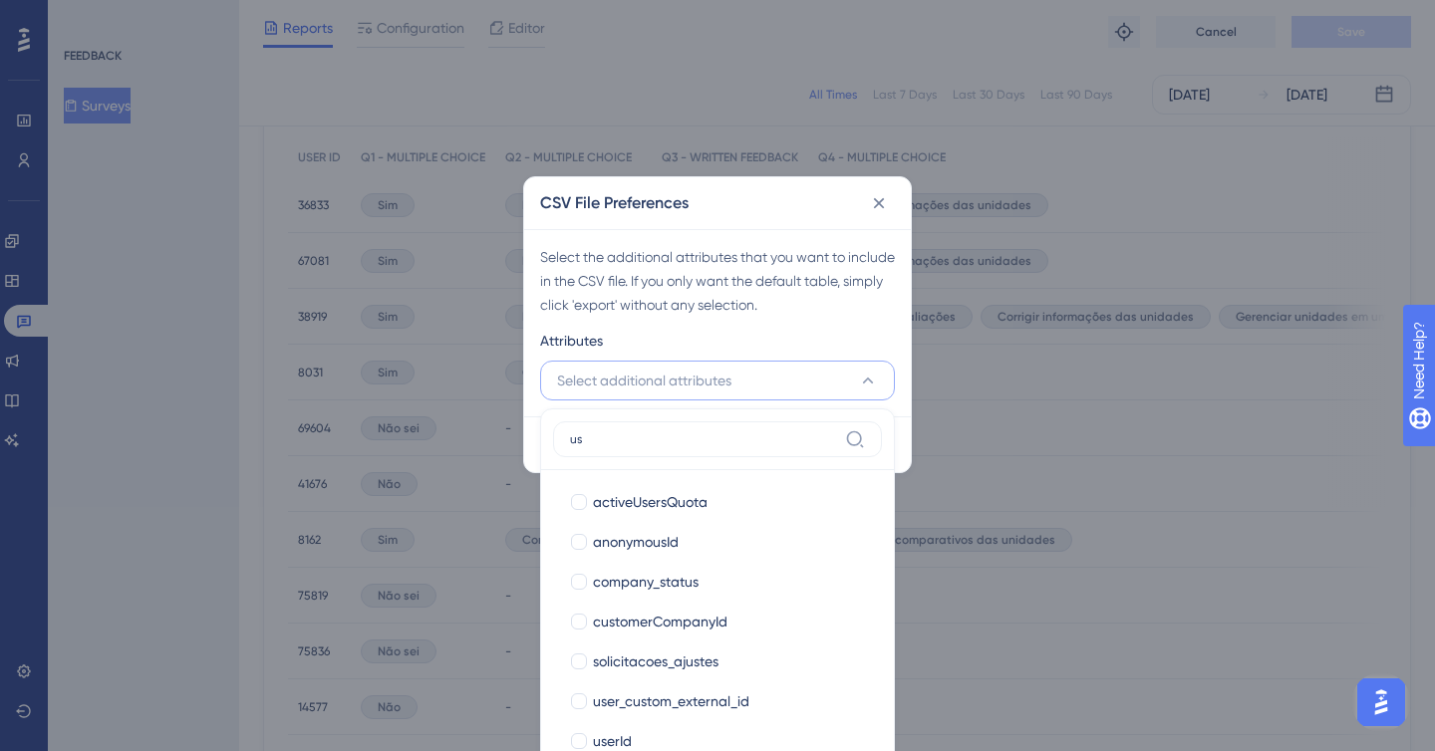
type input "u"
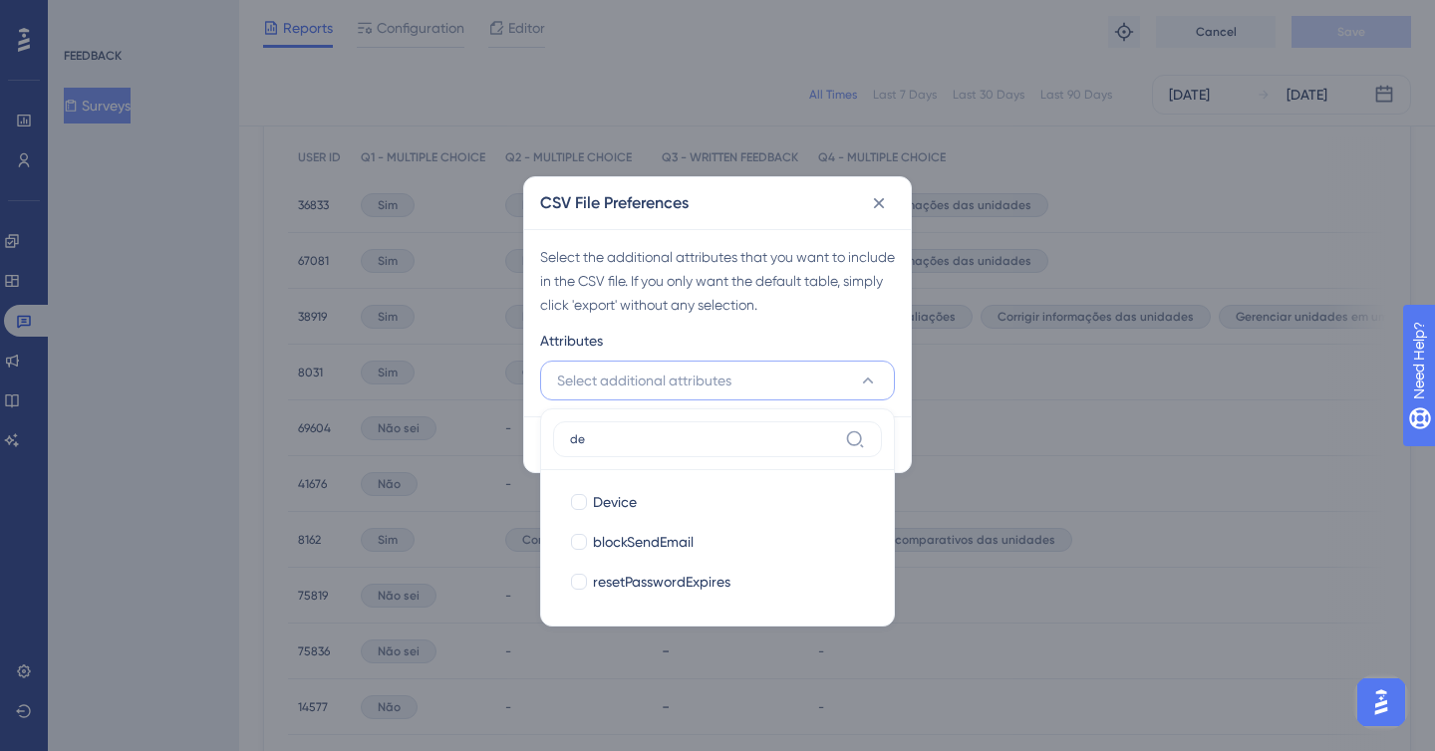
type input "d"
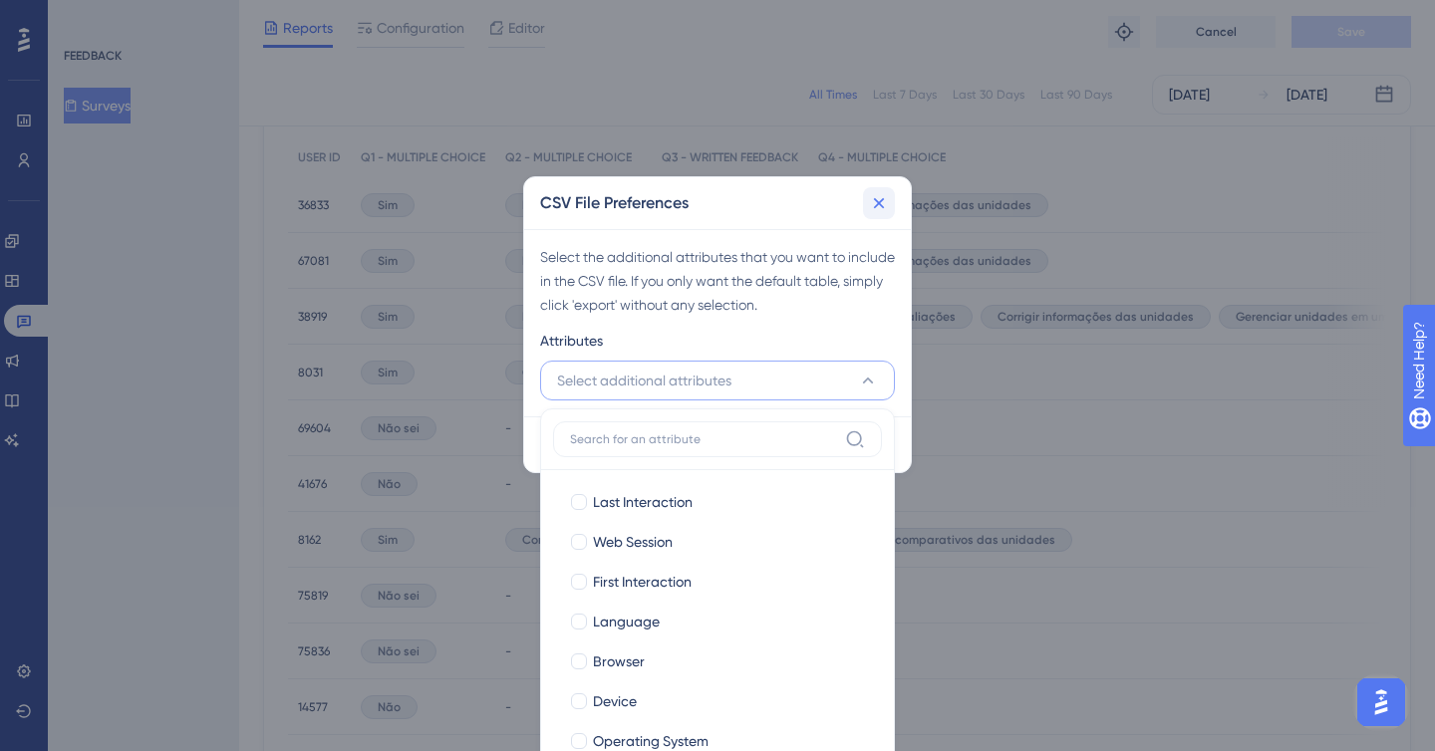
click at [885, 201] on icon at bounding box center [879, 203] width 20 height 20
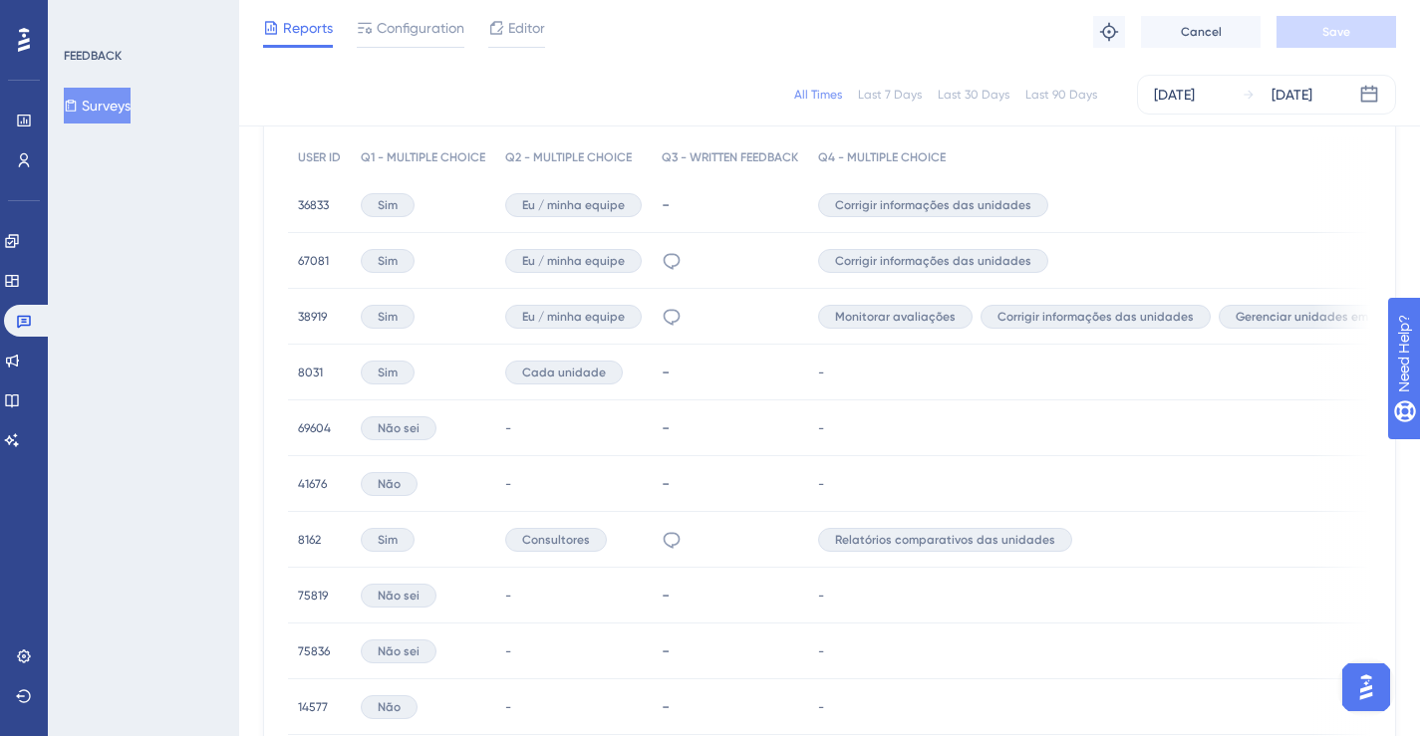
click at [875, 191] on div "Corrigir informações das unidades" at bounding box center [1148, 205] width 681 height 56
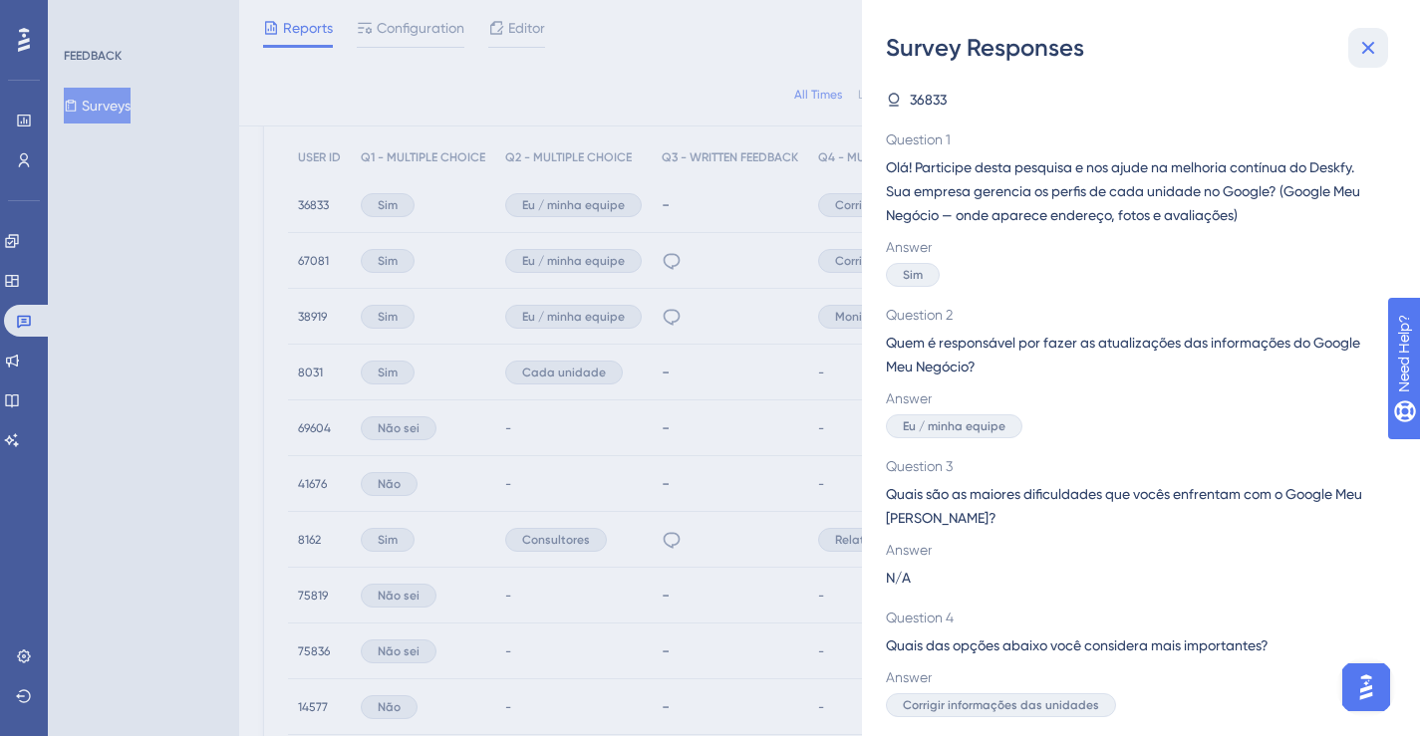
click at [1367, 35] on button at bounding box center [1368, 48] width 40 height 40
